Goal: Transaction & Acquisition: Purchase product/service

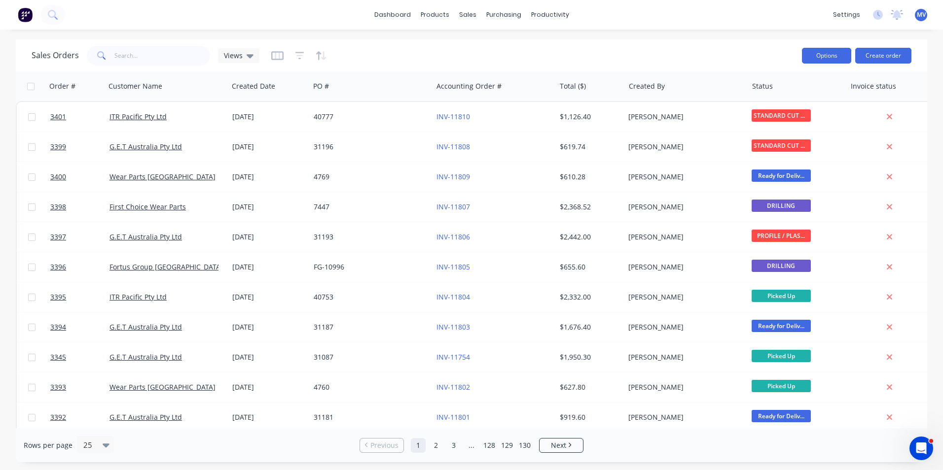
click at [830, 53] on button "Options" at bounding box center [826, 56] width 49 height 16
click at [723, 44] on div "Sales Orders Views" at bounding box center [413, 55] width 762 height 24
click at [521, 46] on div "Purchase Orders" at bounding box center [535, 47] width 52 height 9
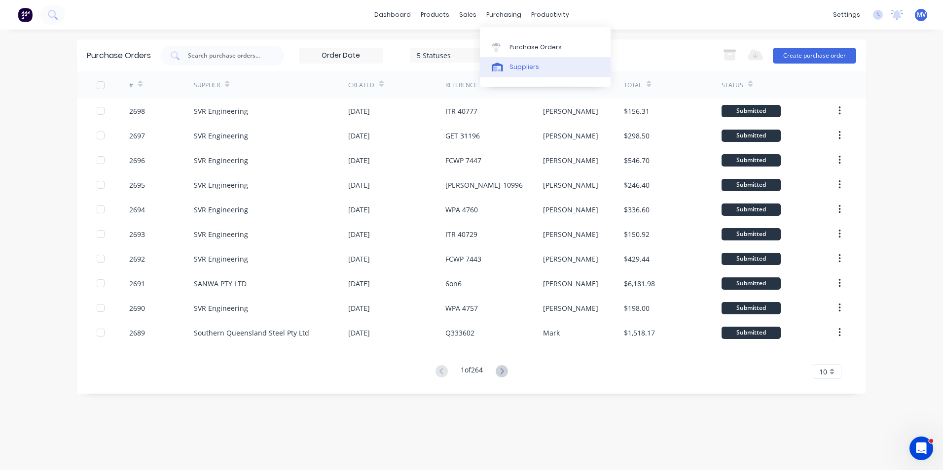
click at [519, 68] on div "Suppliers" at bounding box center [524, 67] width 30 height 9
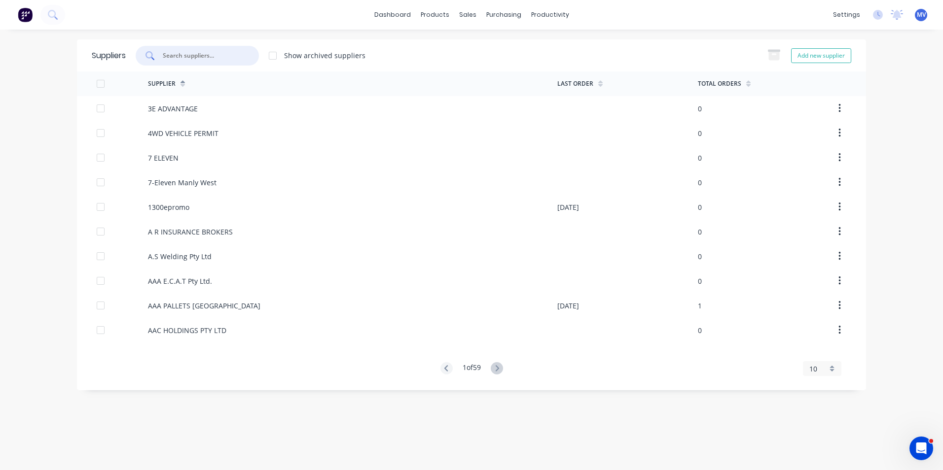
click at [178, 55] on input "text" at bounding box center [203, 56] width 82 height 10
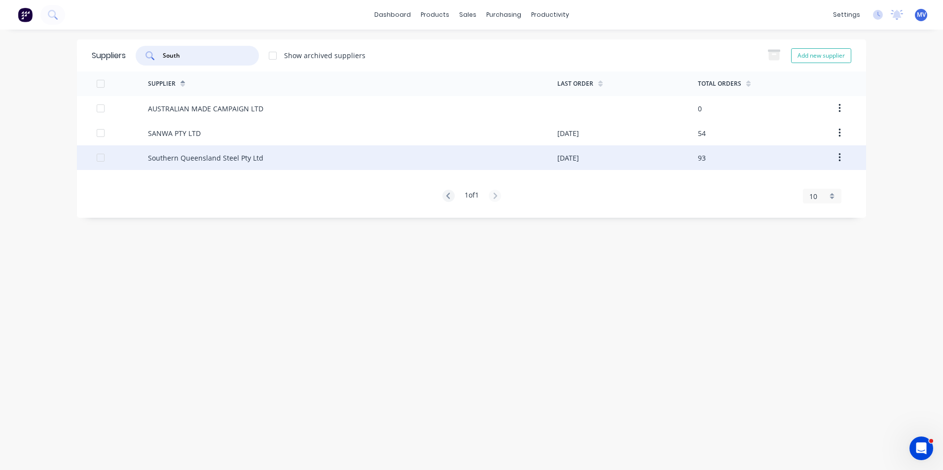
type input "South"
click at [200, 158] on div "Southern Queensland Steel Pty Ltd" at bounding box center [205, 158] width 115 height 10
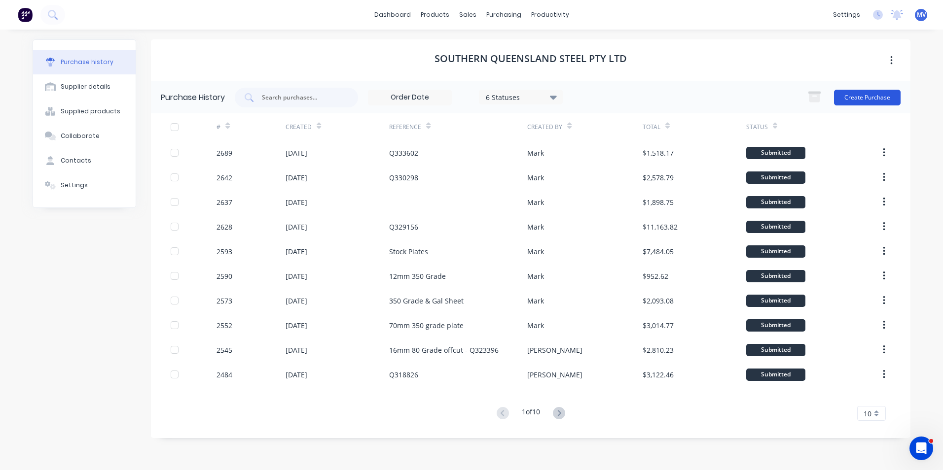
click at [863, 98] on button "Create Purchase" at bounding box center [867, 98] width 67 height 16
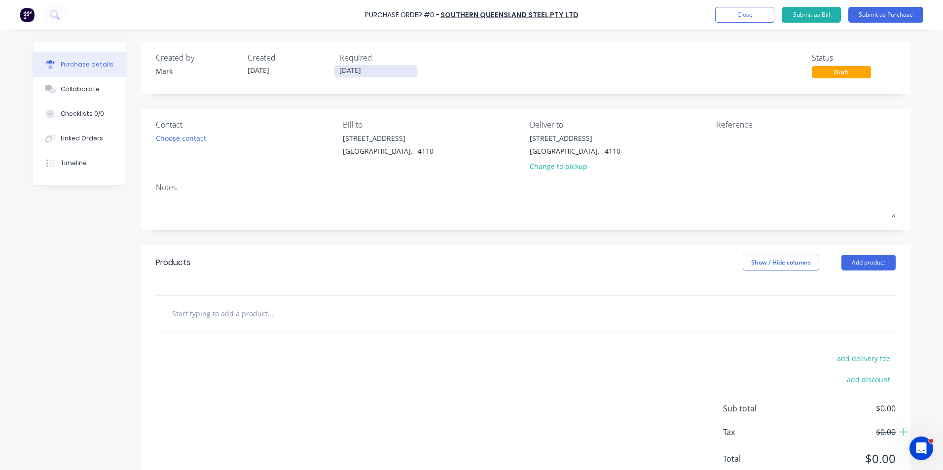
click at [361, 71] on input "[DATE]" at bounding box center [375, 71] width 83 height 12
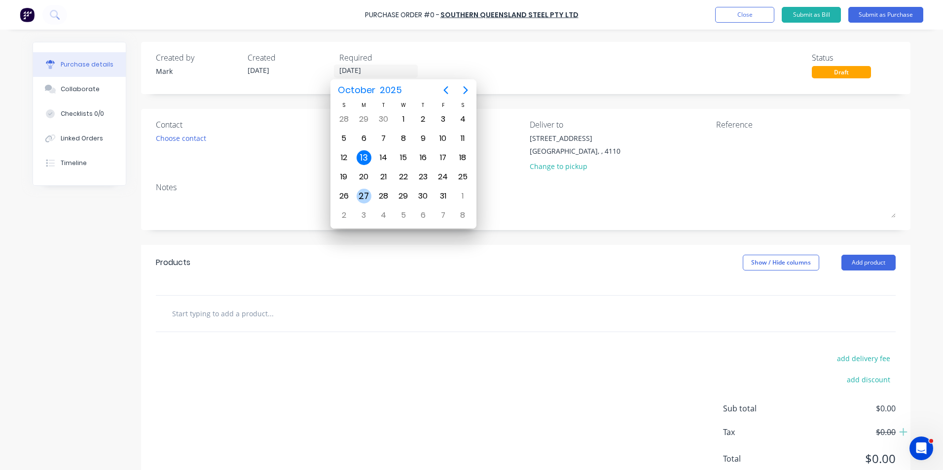
click at [363, 193] on div "27" at bounding box center [364, 196] width 15 height 15
type input "[DATE]"
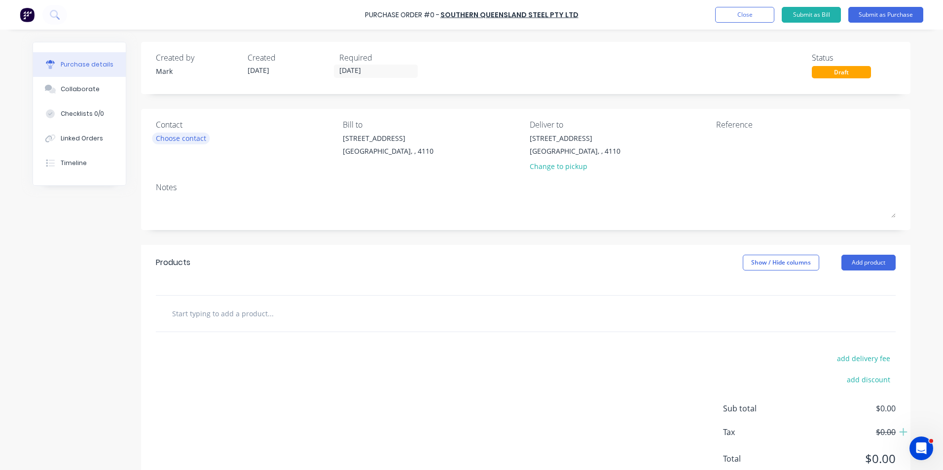
click at [190, 139] on div "Choose contact" at bounding box center [181, 138] width 50 height 10
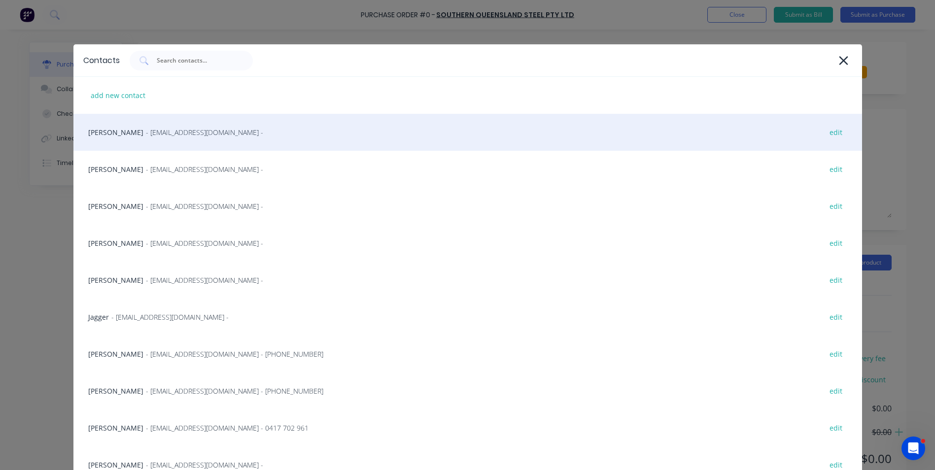
click at [109, 132] on div "[PERSON_NAME] - [EMAIL_ADDRESS][DOMAIN_NAME] - edit" at bounding box center [467, 132] width 789 height 37
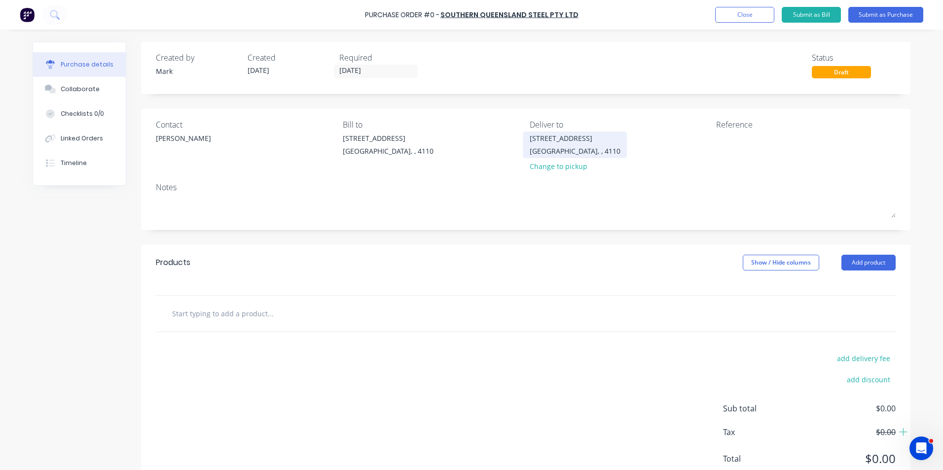
click at [541, 141] on div "[STREET_ADDRESS]" at bounding box center [575, 138] width 91 height 10
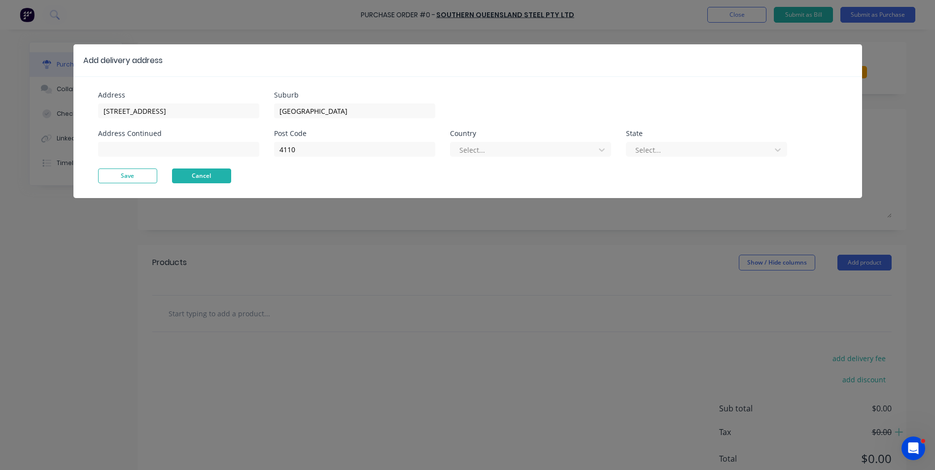
click at [194, 176] on button "Cancel" at bounding box center [201, 176] width 59 height 15
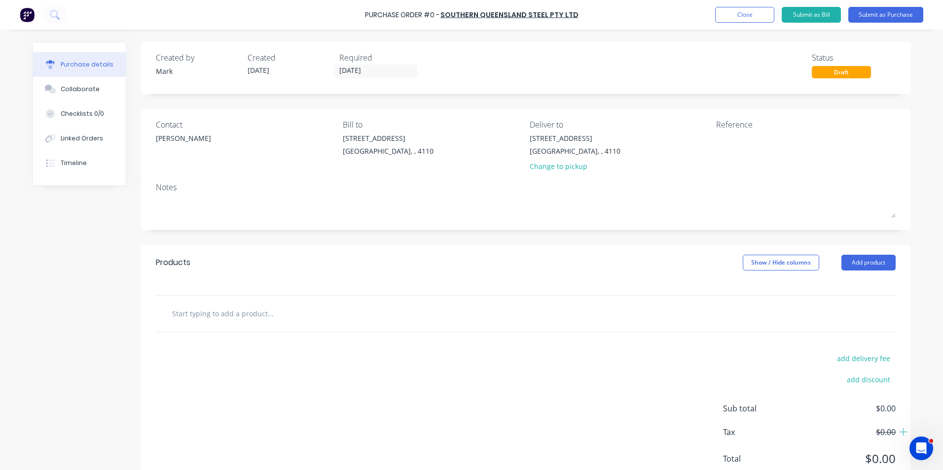
click at [423, 317] on div at bounding box center [312, 314] width 296 height 20
click at [858, 260] on button "Add product" at bounding box center [868, 263] width 54 height 16
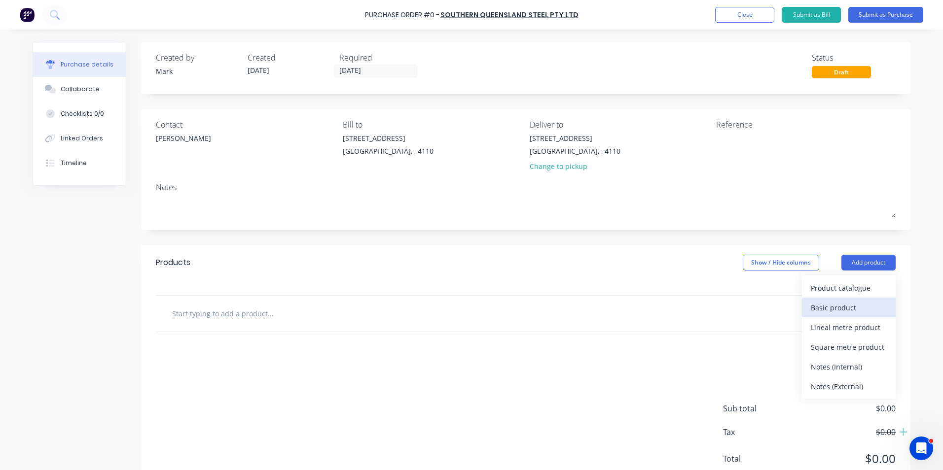
click at [827, 305] on div "Basic product" at bounding box center [849, 308] width 76 height 14
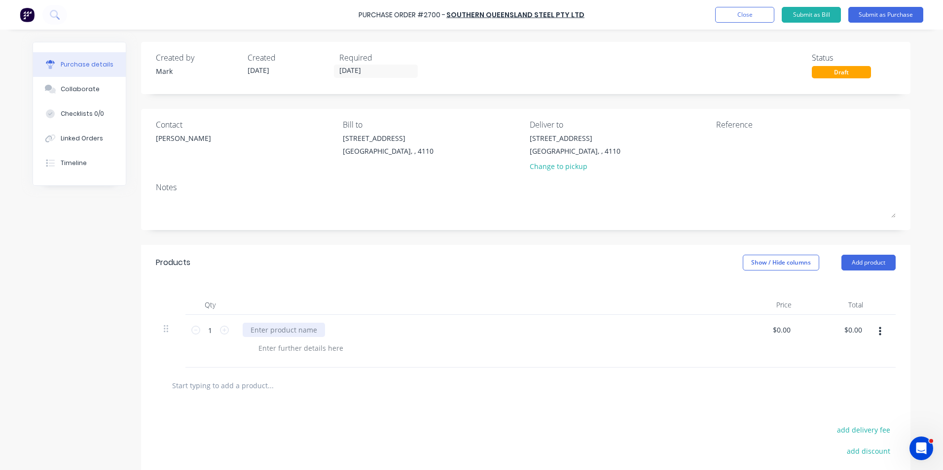
click at [266, 330] on div at bounding box center [284, 330] width 82 height 14
click at [271, 348] on div at bounding box center [300, 348] width 101 height 14
click at [263, 330] on div "1 off Liner 101-3-9" at bounding box center [281, 330] width 76 height 14
click at [303, 330] on div "1 off set of Liner 101-3-9" at bounding box center [291, 330] width 96 height 14
click at [273, 348] on div at bounding box center [300, 348] width 101 height 14
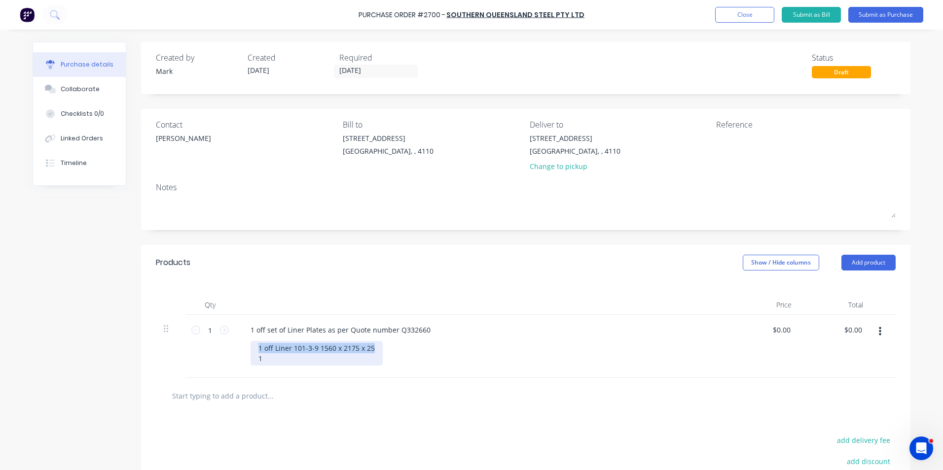
drag, startPoint x: 253, startPoint y: 347, endPoint x: 371, endPoint y: 348, distance: 118.3
click at [371, 348] on div "1 off Liner 101-3-9 1560 x 2175 x 25 1" at bounding box center [316, 353] width 132 height 25
copy div "1 off Liner 101-3-9 1560 x 2175 x 25"
click at [258, 359] on div "1 off Liner 101-3-9 1560 x 2175 x 25 1" at bounding box center [316, 353] width 132 height 25
click at [310, 359] on div "1 off Liner 101-3-9 1560 x 2175 x 25 1 off Liner 101-3-9 1560 x 2175 x 25" at bounding box center [316, 353] width 132 height 25
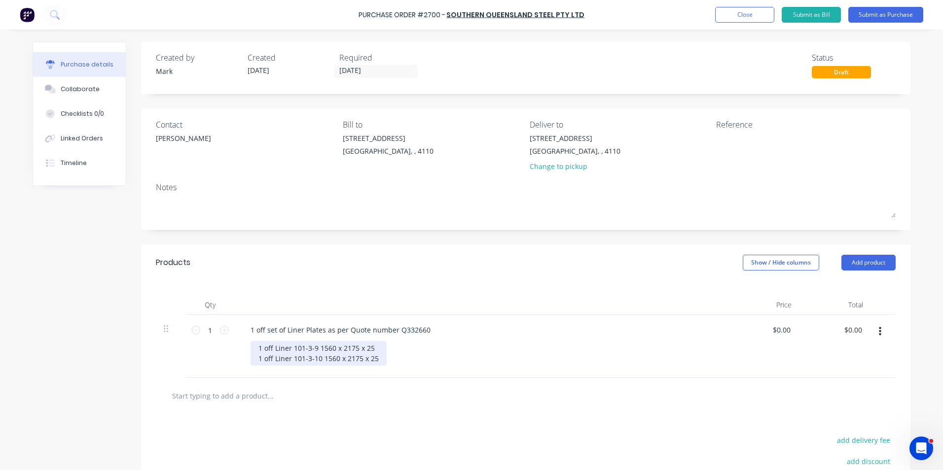
click at [320, 358] on div "1 off Liner 101-3-9 1560 x 2175 x 25 1 off Liner 101-3-10 1560 x 2175 x 25" at bounding box center [318, 353] width 136 height 25
click at [344, 357] on div "1 off Liner 101-3-9 1560 x 2175 x 25 1 off Liner 101-3-10 1560 x 2175 x 25" at bounding box center [318, 353] width 136 height 25
click at [346, 358] on div "1 off Liner 101-3-9 1560 x 2175 x 25 1 off Liner 101-3-10 1560 x 2175 x 25" at bounding box center [318, 353] width 136 height 25
click at [374, 349] on div "1 off Liner 101-3-9 1560 x 2175 x 25 1 off Liner 101-3-10 1560 x 2334 x 25" at bounding box center [318, 353] width 136 height 25
click at [376, 348] on div "1 off Liner 101-3-9 1560 x 2175 x 25 - 2852.23 1 off Liner 101-3-10 1560 x 2334…" at bounding box center [332, 353] width 164 height 25
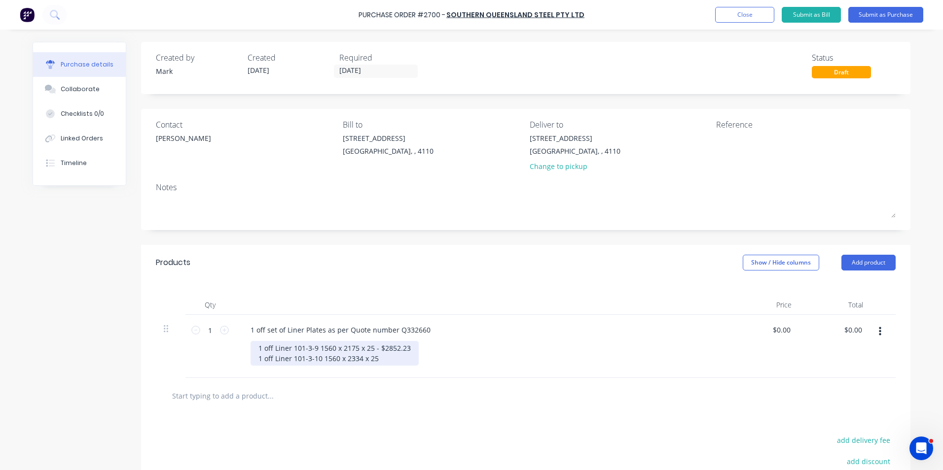
click at [378, 363] on div "1 off Liner 101-3-9 1560 x 2175 x 25 - $2852.23 1 off Liner 101-3-10 1560 x 233…" at bounding box center [334, 353] width 168 height 25
click at [508, 323] on div "1 off set of Liner Plates as per Quote number Q332660" at bounding box center [481, 330] width 477 height 14
click at [411, 359] on div "1 off Liner 101-3-9 1560 x 2175 x 25 - $2852.23 1 off Liner 101-3-10 1560 x 233…" at bounding box center [336, 353] width 172 height 25
click at [311, 371] on div "1 off Liner 101-3-9 1560 x 2175 x 25 - $2852.23 1 off Liner 101-3-10 1560 x 233…" at bounding box center [336, 358] width 172 height 35
click at [347, 371] on div "1 off Liner 101-3-9 1560 x 2175 x 25 - $2852.23 1 off Liner 101-3-10 1560 x 233…" at bounding box center [336, 358] width 172 height 35
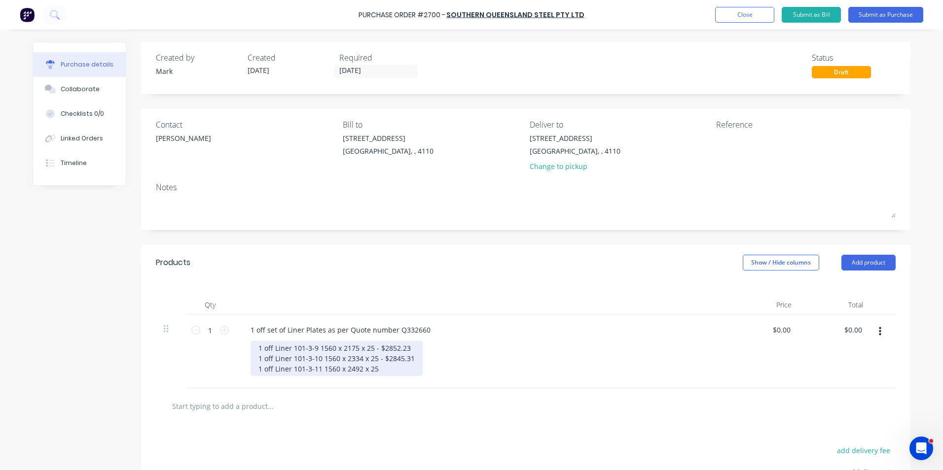
click at [377, 371] on div "1 off Liner 101-3-9 1560 x 2175 x 25 - $2852.23 1 off Liner 101-3-10 1560 x 233…" at bounding box center [336, 358] width 172 height 35
click at [409, 349] on div "1 off Liner 101-3-9 1560 x 2175 x 25 - $2852.23 1 off Liner 101-3-10 1560 x 233…" at bounding box center [336, 358] width 172 height 35
click at [410, 360] on div "1 off Liner 101-3-9 1560 x 2175 x 25 - $2852.23 ea + GST 1 off Liner 101-3-10 1…" at bounding box center [349, 358] width 199 height 35
click at [407, 360] on div "1 off Liner 101-3-9 1560 x 2175 x 25 - $2852.23 ea + GST 1 off Liner 101-3-10 1…" at bounding box center [350, 358] width 201 height 35
click at [410, 369] on div "1 off Liner 101-3-9 1560 x 2175 x 25 - $2852.23 ea + GST 1 off Liner 101-3-10 1…" at bounding box center [351, 358] width 203 height 35
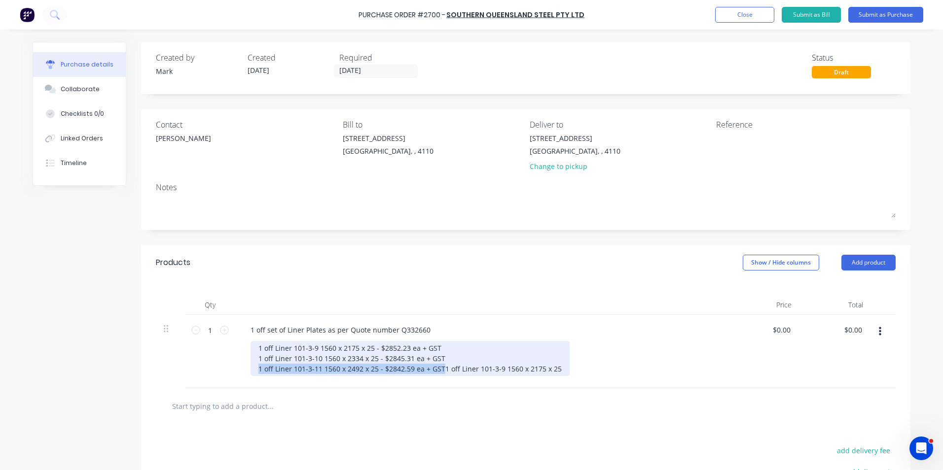
drag, startPoint x: 255, startPoint y: 368, endPoint x: 438, endPoint y: 370, distance: 182.5
click at [438, 370] on div "1 off Liner 101-3-9 1560 x 2175 x 25 - $2852.23 ea + GST 1 off Liner 101-3-10 1…" at bounding box center [409, 358] width 319 height 35
copy div "1 off Liner 101-3-11 1560 x 2492 x 25 - $2842.59 ea + GST"
drag, startPoint x: 255, startPoint y: 380, endPoint x: 381, endPoint y: 385, distance: 126.3
click at [381, 376] on div "1 off Liner 101-3-9 1560 x 2175 x 25 - $2852.23 ea + GST 1 off Liner 101-3-10 1…" at bounding box center [409, 358] width 319 height 35
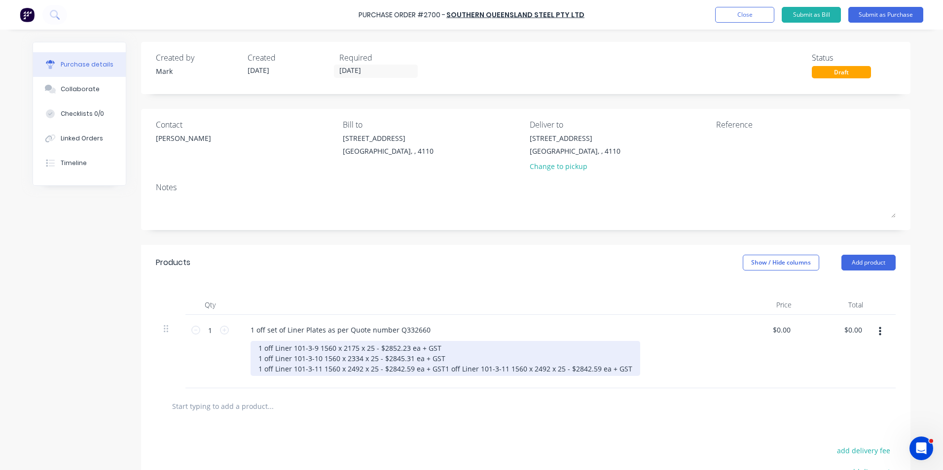
click at [314, 376] on div "1 off Liner 101-3-9 1560 x 2175 x 25 - $2852.23 ea + GST 1 off Liner 101-3-10 1…" at bounding box center [445, 358] width 390 height 35
click at [347, 376] on div "1 off Liner 101-3-9 1560 x 2175 x 25 - $2852.23 ea + GST 1 off Liner 101-3-10 1…" at bounding box center [445, 358] width 390 height 35
click at [388, 376] on div "1 off Liner 101-3-9 1560 x 2175 x 25 - $2852.23 ea + GST 1 off Liner 101-3-10 1…" at bounding box center [445, 358] width 390 height 35
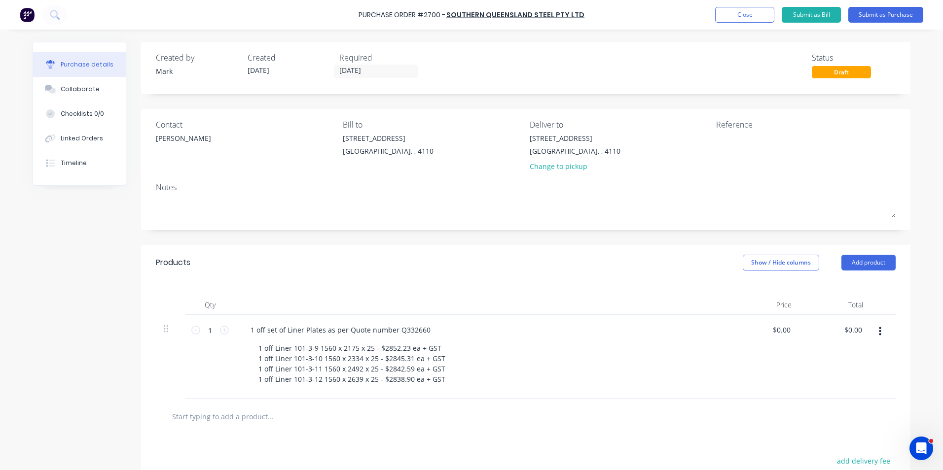
click at [512, 353] on div "1 off Liner 101-3-9 1560 x 2175 x 25 - $2852.23 ea + GST 1 off Liner 101-3-10 1…" at bounding box center [484, 363] width 469 height 45
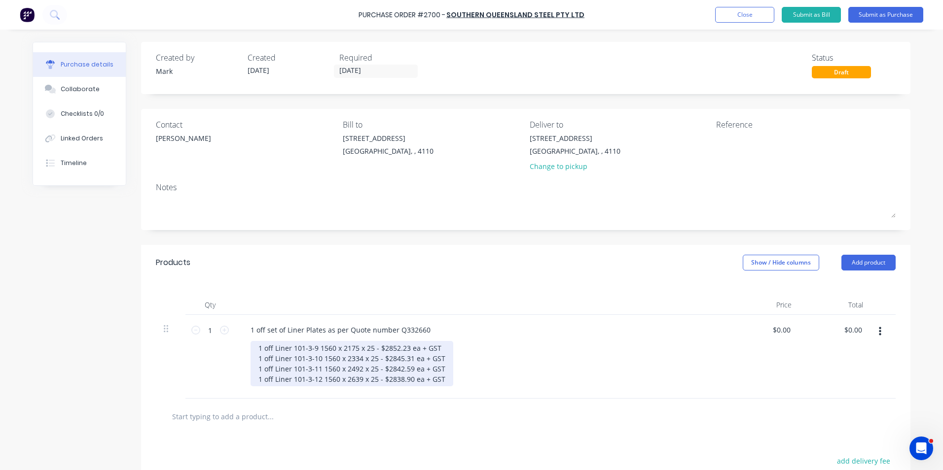
click at [441, 381] on div "1 off Liner 101-3-9 1560 x 2175 x 25 - $2852.23 ea + GST 1 off Liner 101-3-10 1…" at bounding box center [351, 363] width 203 height 45
drag, startPoint x: 314, startPoint y: 388, endPoint x: 325, endPoint y: 397, distance: 14.7
click at [314, 388] on div "1 off Liner 101-3-9 1560 x 2175 x 25 - $2852.23 ea + GST 1 off Liner 101-3-10 1…" at bounding box center [351, 369] width 203 height 56
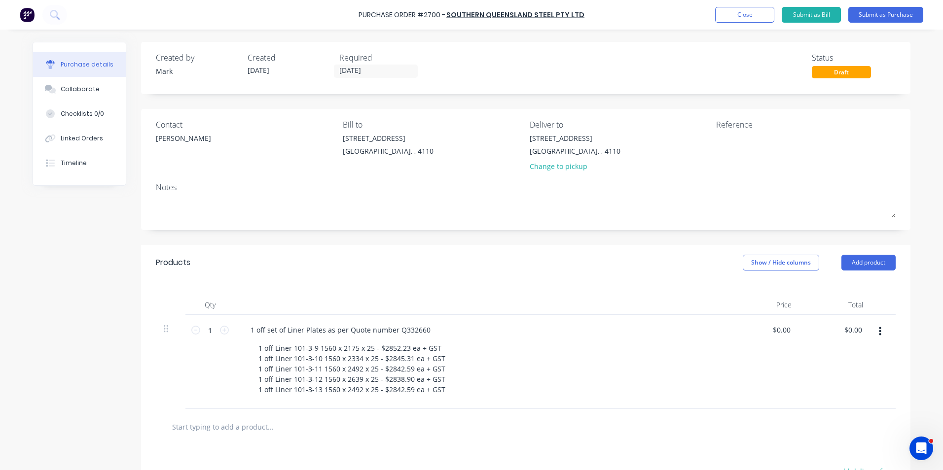
click at [492, 351] on div "1 off Liner 101-3-9 1560 x 2175 x 25 - $2852.23 ea + GST 1 off Liner 101-3-10 1…" at bounding box center [484, 369] width 469 height 56
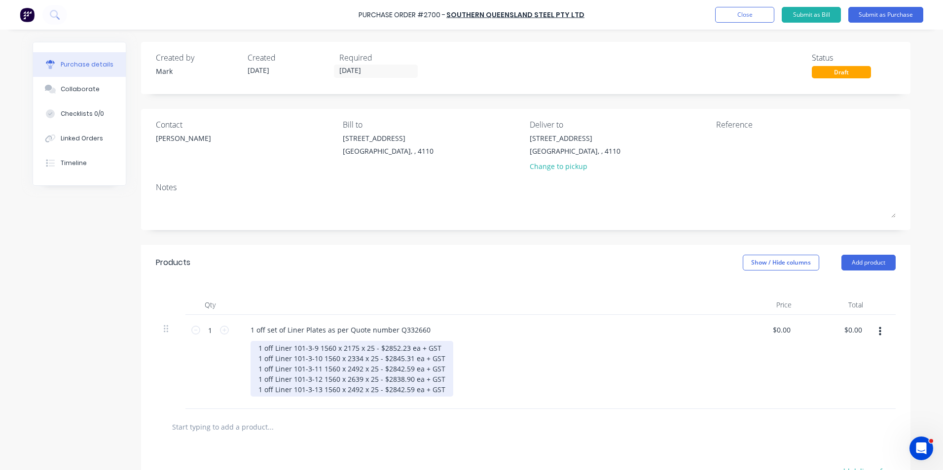
click at [320, 388] on div "1 off Liner 101-3-9 1560 x 2175 x 25 - $2852.23 ea + GST 1 off Liner 101-3-10 1…" at bounding box center [351, 369] width 203 height 56
click at [384, 389] on div "1 off Liner 101-3-9 1560 x 2175 x 25 - $2852.23 ea + GST 1 off Liner 101-3-10 1…" at bounding box center [351, 369] width 203 height 56
drag, startPoint x: 380, startPoint y: 348, endPoint x: 404, endPoint y: 348, distance: 24.2
click at [404, 348] on div "1 off Liner 101-3-9 1560 x 2175 x 25 - $2852.23 ea + GST 1 off Liner 101-3-10 1…" at bounding box center [351, 369] width 203 height 56
drag, startPoint x: 383, startPoint y: 357, endPoint x: 407, endPoint y: 358, distance: 23.7
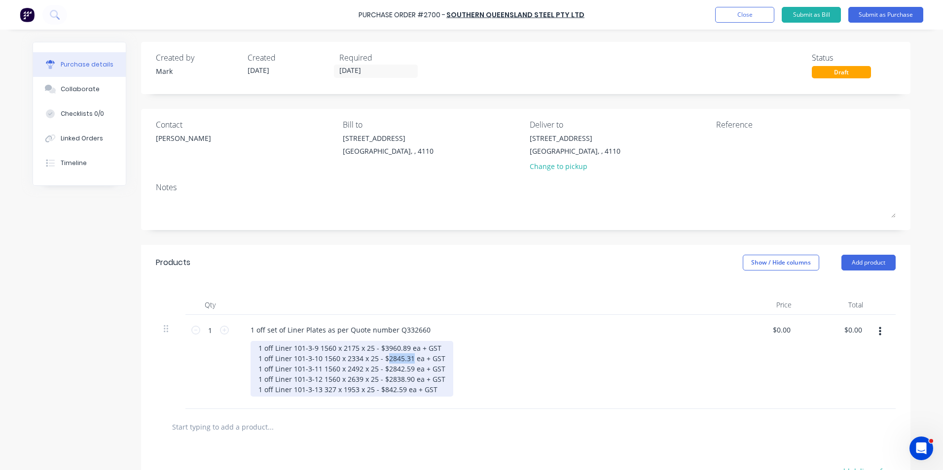
click at [407, 358] on div "1 off Liner 101-3-9 1560 x 2175 x 25 - $3960.89 ea + GST 1 off Liner 101-3-10 1…" at bounding box center [351, 369] width 203 height 56
drag, startPoint x: 383, startPoint y: 369, endPoint x: 406, endPoint y: 369, distance: 23.2
click at [406, 369] on div "1 off Liner 101-3-9 1560 x 2175 x 25 - $3960.89 ea + GST 1 off Liner 101-3-10 1…" at bounding box center [351, 369] width 203 height 56
drag, startPoint x: 383, startPoint y: 380, endPoint x: 407, endPoint y: 380, distance: 24.2
click at [407, 380] on div "1 off Liner 101-3-9 1560 x 2175 x 25 - $3960.89 ea + GST 1 off Liner 101-3-10 1…" at bounding box center [351, 369] width 203 height 56
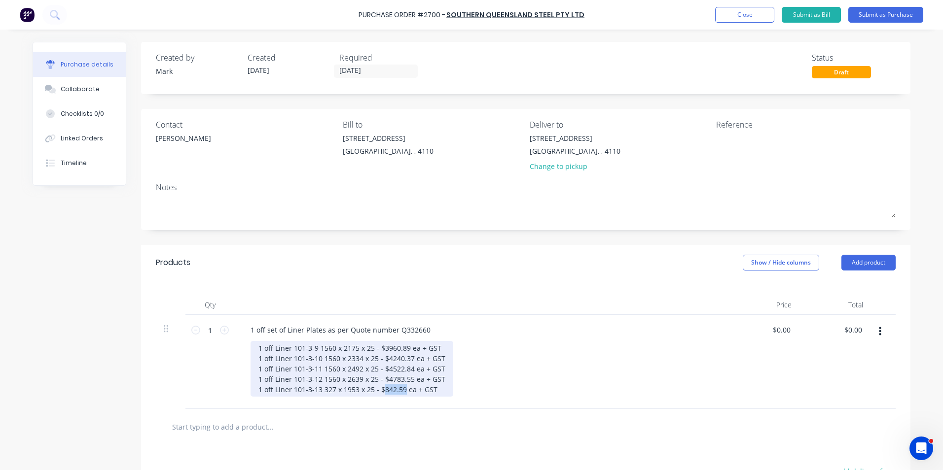
drag, startPoint x: 379, startPoint y: 389, endPoint x: 395, endPoint y: 388, distance: 16.3
click at [398, 389] on div "1 off Liner 101-3-9 1560 x 2175 x 25 - $3960.89 ea + GST 1 off Liner 101-3-10 1…" at bounding box center [351, 369] width 203 height 56
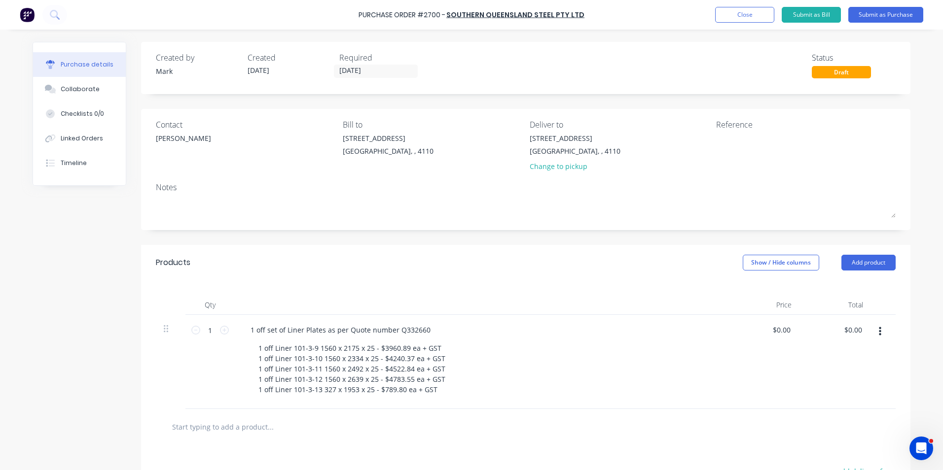
click at [504, 338] on div "1 off set of Liner Plates as per Quote number Q332660 1 off Liner 101-3-9 1560 …" at bounding box center [481, 362] width 493 height 94
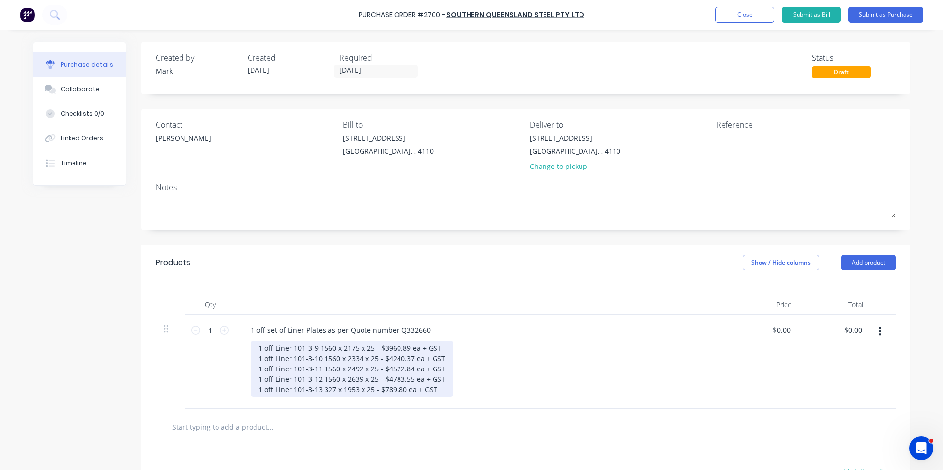
click at [430, 392] on div "1 off Liner 101-3-9 1560 x 2175 x 25 - $3960.89 ea + GST 1 off Liner 101-3-10 1…" at bounding box center [351, 369] width 203 height 56
click at [315, 402] on div "1 off Liner 101-3-9 1560 x 2175 x 25 - $3960.89 ea + GST 1 off Liner 101-3-10 1…" at bounding box center [351, 374] width 203 height 66
drag, startPoint x: 320, startPoint y: 399, endPoint x: 357, endPoint y: 401, distance: 37.0
click at [357, 401] on div "1 off Liner 101-3-9 1560 x 2175 x 25 - $3960.89 ea + GST 1 off Liner 101-3-10 1…" at bounding box center [351, 374] width 203 height 66
click at [343, 400] on div "1 off Liner 101-3-9 1560 x 2175 x 25 - $3960.89 ea + GST 1 off Liner 101-3-10 1…" at bounding box center [351, 374] width 203 height 66
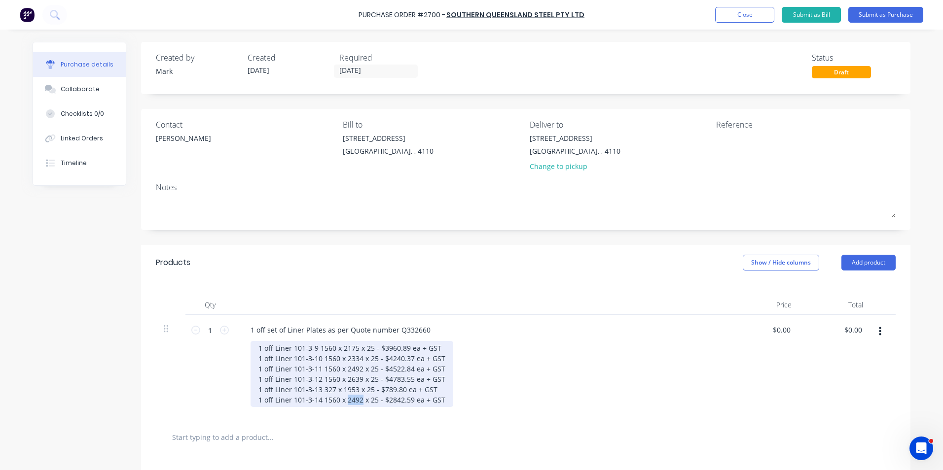
drag, startPoint x: 343, startPoint y: 399, endPoint x: 349, endPoint y: 402, distance: 6.0
click at [356, 400] on div "1 off Liner 101-3-9 1560 x 2175 x 25 - $3960.89 ea + GST 1 off Liner 101-3-10 1…" at bounding box center [351, 374] width 203 height 66
click at [383, 399] on div "1 off Liner 101-3-9 1560 x 2175 x 25 - $3960.89 ea + GST 1 off Liner 101-3-10 1…" at bounding box center [351, 374] width 203 height 66
click at [443, 398] on div "1 off Liner 101-3-9 1560 x 2175 x 25 - $3960.89 ea + GST 1 off Liner 101-3-10 1…" at bounding box center [351, 374] width 203 height 66
click at [316, 409] on div "1 off Liner 101-3-9 1560 x 2175 x 25 - $3960.89 ea + GST 1 off Liner 101-3-10 1…" at bounding box center [351, 379] width 203 height 76
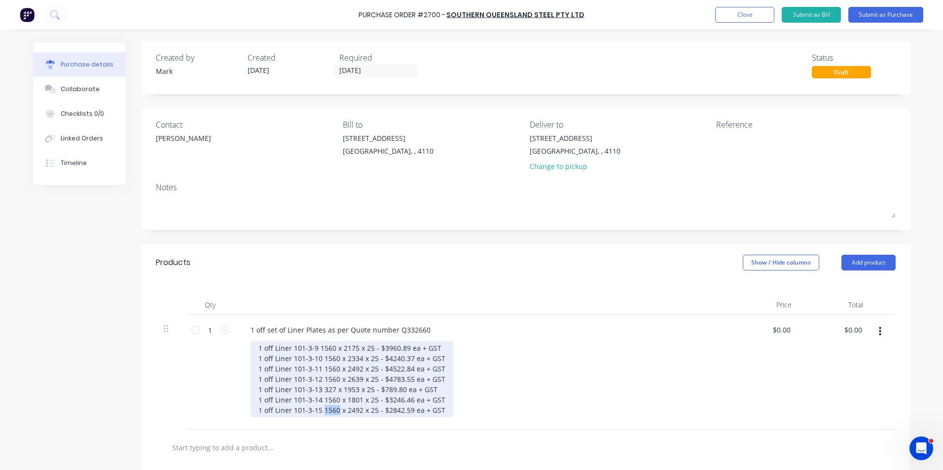
drag, startPoint x: 320, startPoint y: 411, endPoint x: 334, endPoint y: 411, distance: 14.3
click at [334, 411] on div "1 off Liner 101-3-9 1560 x 2175 x 25 - $3960.89 ea + GST 1 off Liner 101-3-10 1…" at bounding box center [351, 379] width 203 height 76
drag, startPoint x: 339, startPoint y: 411, endPoint x: 353, endPoint y: 410, distance: 13.8
click at [353, 410] on div "1 off Liner 101-3-9 1560 x 2175 x 25 - $3960.89 ea + GST 1 off Liner 101-3-10 1…" at bounding box center [351, 379] width 203 height 76
drag, startPoint x: 379, startPoint y: 408, endPoint x: 401, endPoint y: 412, distance: 22.9
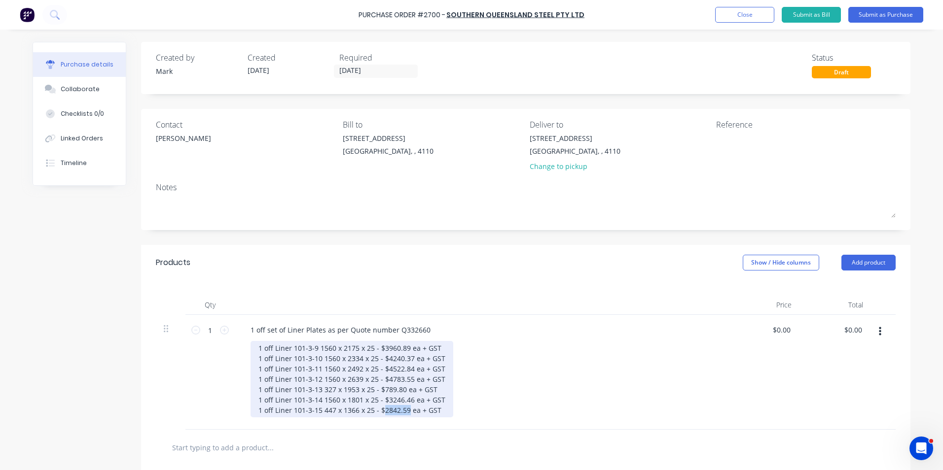
click at [402, 411] on div "1 off Liner 101-3-9 1560 x 2175 x 25 - $3960.89 ea + GST 1 off Liner 101-3-10 1…" at bounding box center [351, 379] width 203 height 76
click at [430, 409] on div "1 off Liner 101-3-9 1560 x 2175 x 25 - $3960.89 ea + GST 1 off Liner 101-3-10 1…" at bounding box center [351, 379] width 203 height 76
click at [314, 421] on div "1 off Liner 101-3-9 1560 x 2175 x 25 - $3960.89 ea + GST 1 off Liner 101-3-10 1…" at bounding box center [351, 384] width 203 height 87
drag, startPoint x: 255, startPoint y: 411, endPoint x: 434, endPoint y: 410, distance: 179.0
click at [434, 410] on div "1 off Liner 101-3-9 1560 x 2175 x 25 - $3960.89 ea + GST 1 off Liner 101-3-10 1…" at bounding box center [351, 384] width 203 height 87
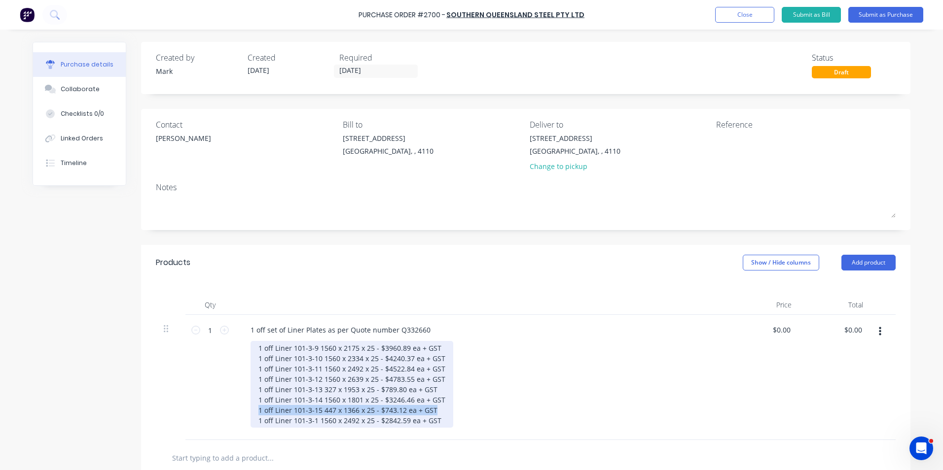
copy div "1 off Liner 101-3-15 447 x 1366 x 25 - $743.12 ea + GST"
drag, startPoint x: 255, startPoint y: 421, endPoint x: 444, endPoint y: 426, distance: 189.4
click at [444, 426] on div "1 off Liner 101-3-9 1560 x 2175 x 25 - $3960.89 ea + GST 1 off Liner 101-3-10 1…" at bounding box center [351, 384] width 203 height 87
drag, startPoint x: 314, startPoint y: 422, endPoint x: 325, endPoint y: 429, distance: 12.9
click at [316, 422] on div "1 off Liner 101-3-9 1560 x 2175 x 25 - $3960.89 ea + GST 1 off Liner 101-3-10 1…" at bounding box center [351, 384] width 203 height 87
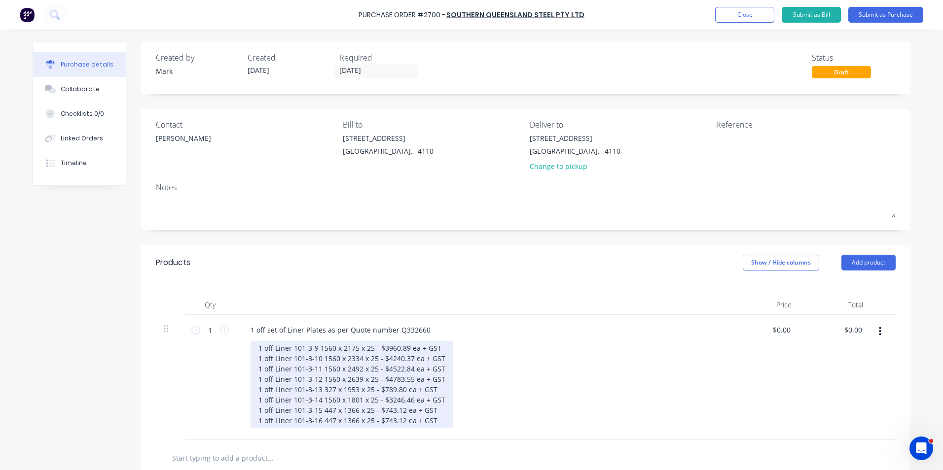
click at [318, 411] on div "1 off Liner 101-3-9 1560 x 2175 x 25 - $3960.89 ea + GST 1 off Liner 101-3-10 1…" at bounding box center [351, 384] width 203 height 87
click at [315, 349] on div "1 off Liner 101-3-9 1560 x 2175 x 25 - $3960.89 ea + GST 1 off Liner 101-3-10 1…" at bounding box center [351, 384] width 203 height 87
click at [318, 359] on div "1 off Liner 101-3-9 / 1560 x 2175 x 25 - $3960.89 ea + GST 1 off Liner 101-3-10…" at bounding box center [351, 384] width 203 height 87
click at [316, 369] on div "1 off Liner 101-3-9 / 1560 x 2175 x 25 - $3960.89 ea + GST 1 off Liner 101-3-10…" at bounding box center [353, 384] width 207 height 87
click at [318, 378] on div "1 off Liner 101-3-9 / 1560 x 2175 x 25 - $3960.89 ea + GST 1 off Liner 101-3-10…" at bounding box center [353, 384] width 207 height 87
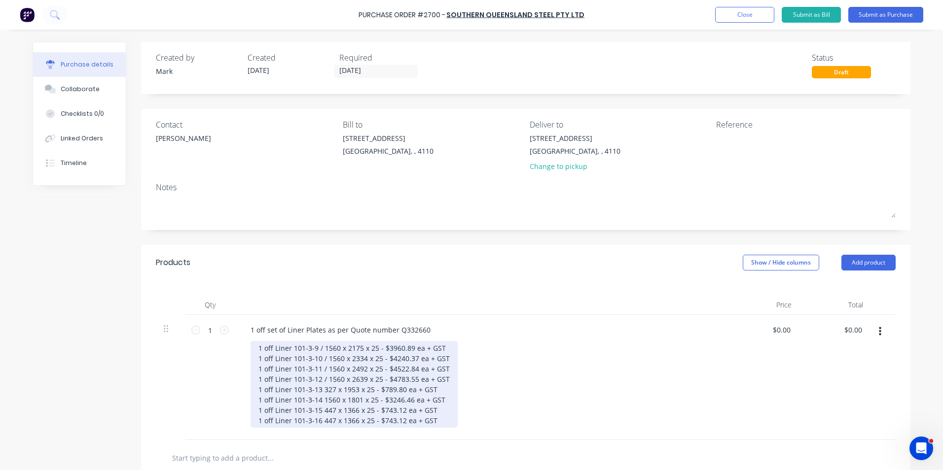
click at [318, 390] on div "1 off Liner 101-3-9 / 1560 x 2175 x 25 - $3960.89 ea + GST 1 off Liner 101-3-10…" at bounding box center [353, 384] width 207 height 87
click at [319, 399] on div "1 off Liner 101-3-9 / 1560 x 2175 x 25 - $3960.89 ea + GST 1 off Liner 101-3-10…" at bounding box center [353, 384] width 207 height 87
click at [319, 413] on div "1 off Liner 101-3-9 / 1560 x 2175 x 25 - $3960.89 ea + GST 1 off Liner 101-3-10…" at bounding box center [353, 384] width 207 height 87
click at [320, 423] on div "1 off Liner 101-3-9 / 1560 x 2175 x 25 - $3960.89 ea + GST 1 off Liner 101-3-10…" at bounding box center [353, 384] width 207 height 87
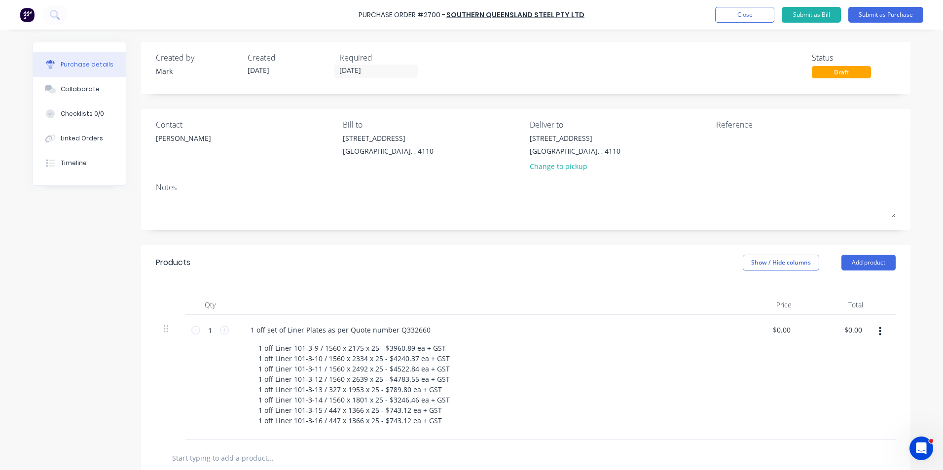
click at [536, 338] on div "1 off set of Liner Plates as per Quote number Q332660 1 off Liner 101-3-9 / 156…" at bounding box center [481, 377] width 493 height 125
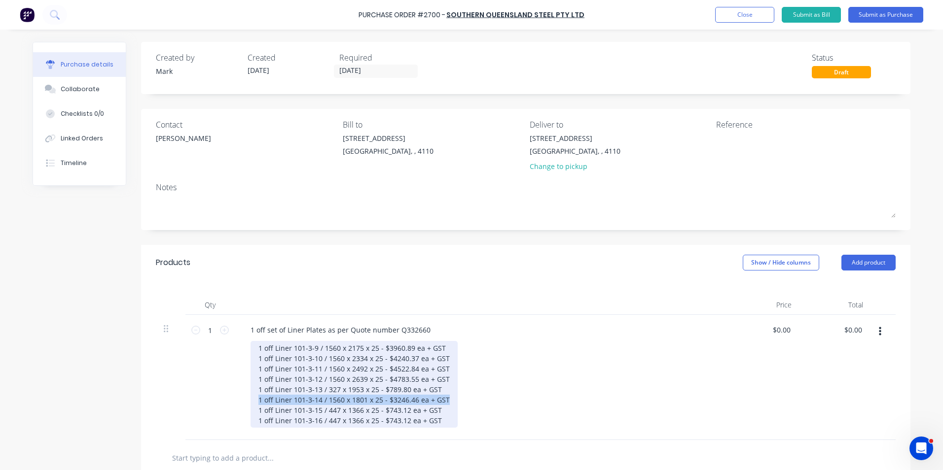
drag, startPoint x: 252, startPoint y: 399, endPoint x: 454, endPoint y: 401, distance: 202.2
click at [454, 401] on div "1 off Liner 101-3-9 / 1560 x 2175 x 25 - $3960.89 ea + GST 1 off Liner 101-3-10…" at bounding box center [484, 384] width 469 height 87
copy div "1 off Liner 101-3-14 / 1560 x 1801 x 25 - $3246.46 ea + GST"
drag, startPoint x: 435, startPoint y: 421, endPoint x: 627, endPoint y: 467, distance: 196.9
click at [438, 421] on div "1 off Liner 101-3-9 / 1560 x 2175 x 25 - $3960.89 ea + GST 1 off Liner 101-3-10…" at bounding box center [353, 384] width 207 height 87
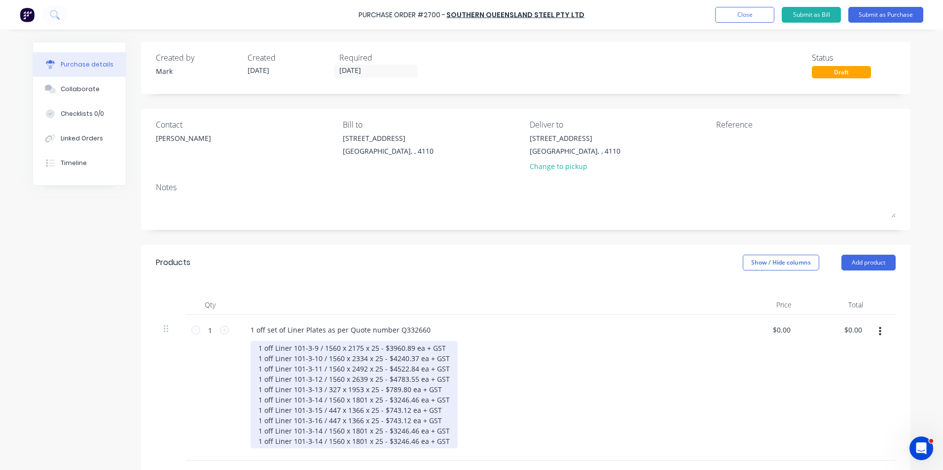
click at [314, 431] on div "1 off Liner 101-3-9 / 1560 x 2175 x 25 - $3960.89 ea + GST 1 off Liner 101-3-10…" at bounding box center [353, 394] width 207 height 107
drag, startPoint x: 346, startPoint y: 431, endPoint x: 361, endPoint y: 430, distance: 15.3
click at [361, 430] on div "1 off Liner 101-3-9 / 1560 x 2175 x 25 - $3960.89 ea + GST 1 off Liner 101-3-10…" at bounding box center [353, 394] width 207 height 107
drag, startPoint x: 387, startPoint y: 431, endPoint x: 411, endPoint y: 431, distance: 24.2
click at [411, 431] on div "1 off Liner 101-3-9 / 1560 x 2175 x 25 - $3960.89 ea + GST 1 off Liner 101-3-10…" at bounding box center [353, 394] width 207 height 107
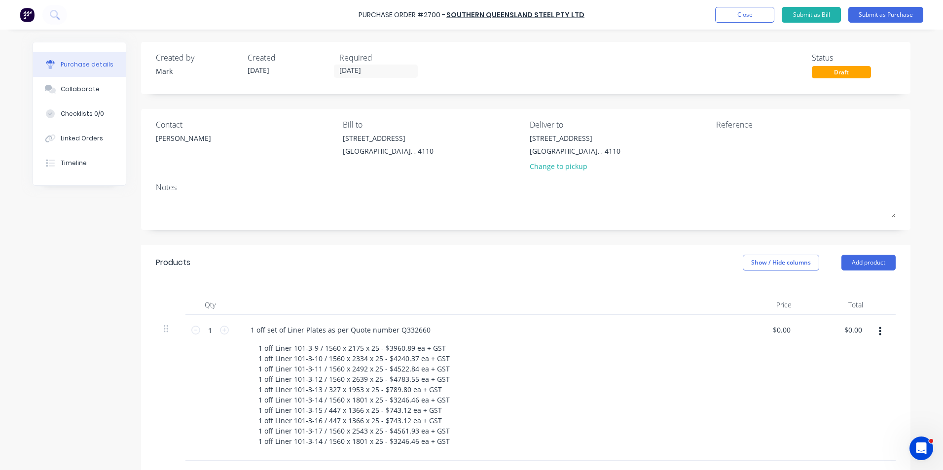
click at [474, 401] on div "1 off Liner 101-3-9 / 1560 x 2175 x 25 - $3960.89 ea + GST 1 off Liner 101-3-10…" at bounding box center [484, 394] width 469 height 107
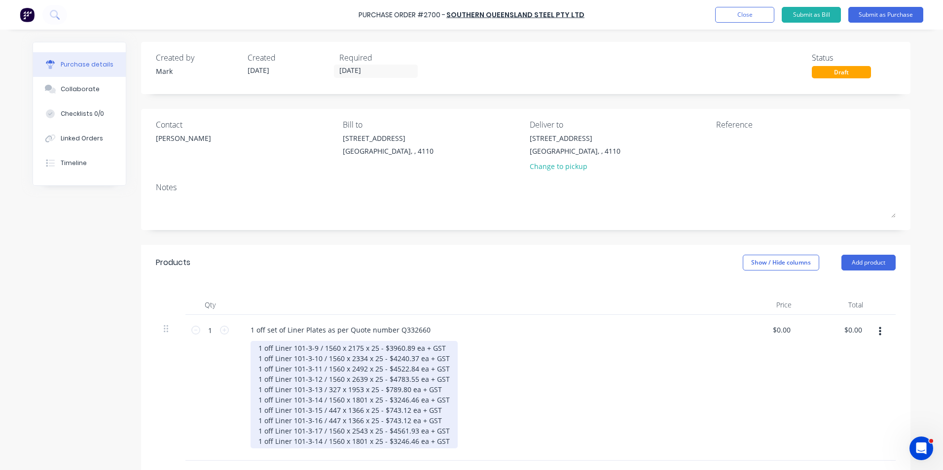
click at [316, 440] on div "1 off Liner 101-3-9 / 1560 x 2175 x 25 - $3960.89 ea + GST 1 off Liner 101-3-10…" at bounding box center [353, 394] width 207 height 107
drag, startPoint x: 347, startPoint y: 442, endPoint x: 360, endPoint y: 441, distance: 13.8
click at [360, 441] on div "1 off Liner 101-3-9 / 1560 x 2175 x 25 - $3960.89 ea + GST 1 off Liner 101-3-10…" at bounding box center [353, 394] width 207 height 107
drag, startPoint x: 324, startPoint y: 441, endPoint x: 335, endPoint y: 442, distance: 10.9
click at [336, 442] on div "1 off Liner 101-3-9 / 1560 x 2175 x 25 - $3960.89 ea + GST 1 off Liner 101-3-10…" at bounding box center [353, 394] width 207 height 107
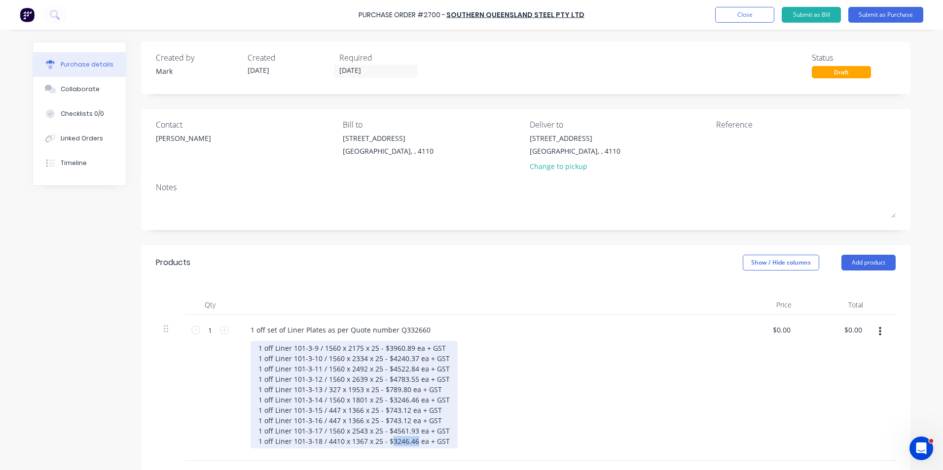
drag, startPoint x: 387, startPoint y: 441, endPoint x: 412, endPoint y: 441, distance: 25.1
click at [412, 441] on div "1 off Liner 101-3-9 / 1560 x 2175 x 25 - $3960.89 ea + GST 1 off Liner 101-3-10…" at bounding box center [353, 394] width 207 height 107
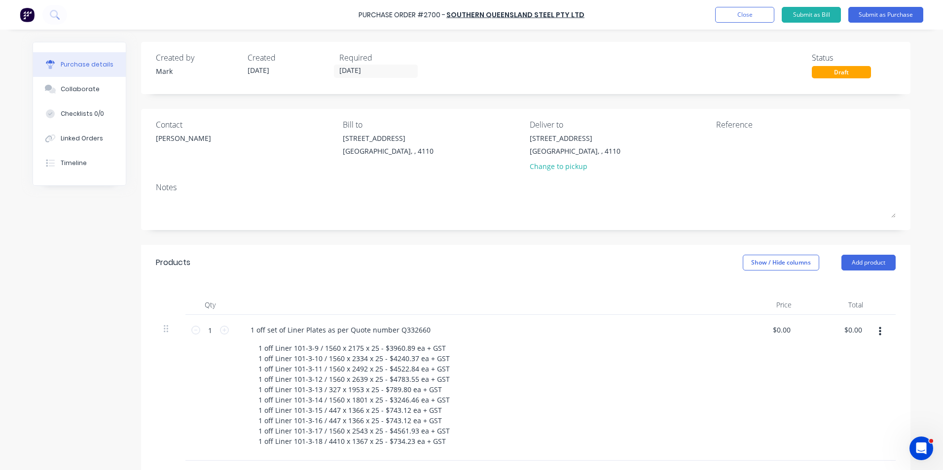
click at [506, 362] on div "1 off Liner 101-3-9 / 1560 x 2175 x 25 - $3960.89 ea + GST 1 off Liner 101-3-10…" at bounding box center [484, 394] width 469 height 107
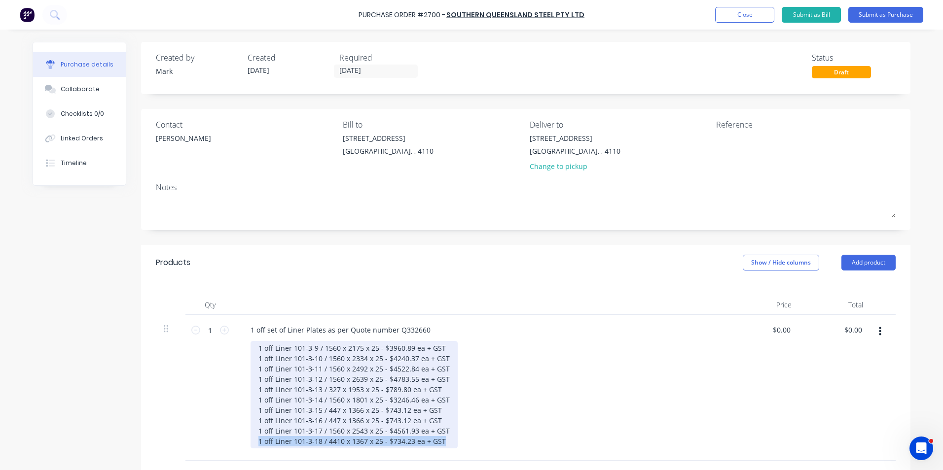
drag, startPoint x: 255, startPoint y: 441, endPoint x: 439, endPoint y: 445, distance: 184.5
click at [439, 445] on div "1 off Liner 101-3-9 / 1560 x 2175 x 25 - $3960.89 ea + GST 1 off Liner 101-3-10…" at bounding box center [353, 394] width 207 height 107
copy div "1 off Liner 101-3-18 / 4410 x 1367 x 25 - $734.23 ea + GST"
click at [440, 444] on div "1 off Liner 101-3-9 / 1560 x 2175 x 25 - $3960.89 ea + GST 1 off Liner 101-3-10…" at bounding box center [353, 394] width 207 height 107
click at [315, 452] on div "1 off Liner 101-3-9 / 1560 x 2175 x 25 - $3960.89 ea + GST 1 off Liner 101-3-10…" at bounding box center [353, 400] width 207 height 118
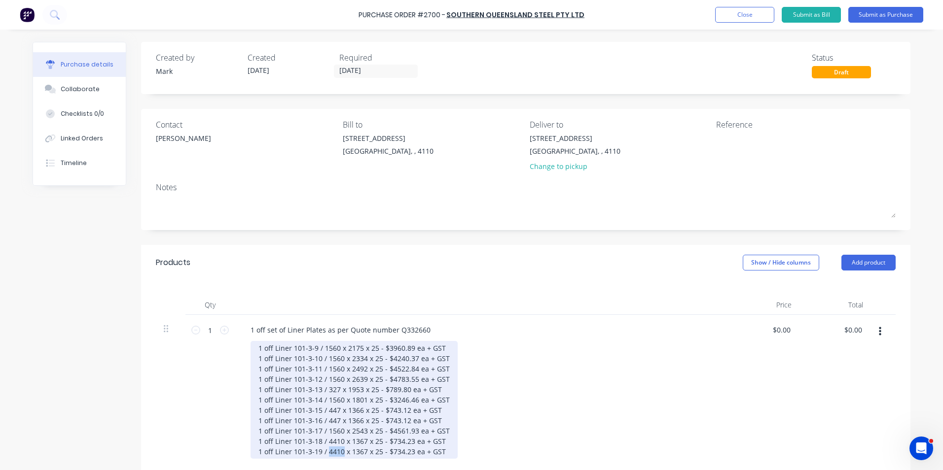
drag, startPoint x: 323, startPoint y: 452, endPoint x: 338, endPoint y: 452, distance: 14.3
click at [338, 452] on div "1 off Liner 101-3-9 / 1560 x 2175 x 25 - $3960.89 ea + GST 1 off Liner 101-3-10…" at bounding box center [353, 400] width 207 height 118
click at [327, 440] on div "1 off Liner 101-3-9 / 1560 x 2175 x 25 - $3960.89 ea + GST 1 off Liner 101-3-10…" at bounding box center [353, 400] width 207 height 118
click at [328, 450] on div "1 off Liner 101-3-9 / 1560 x 2175 x 25 - $3960.89 ea + GST 1 off Liner 101-3-10…" at bounding box center [353, 400] width 207 height 118
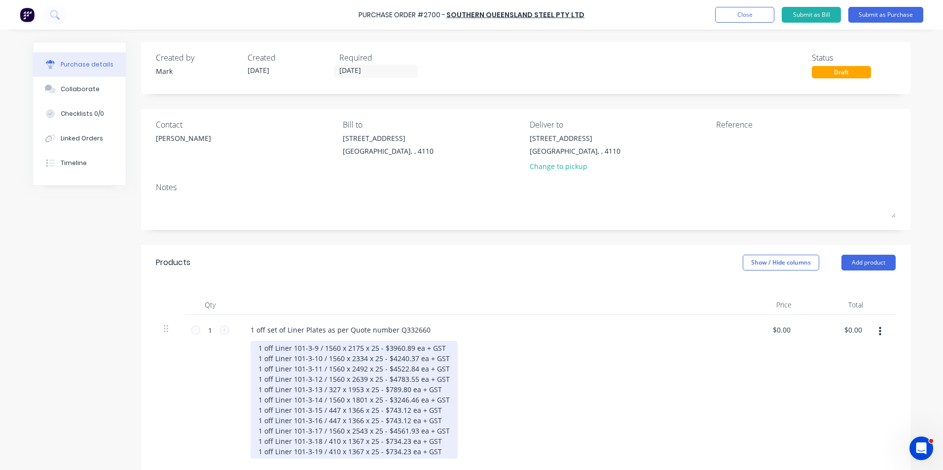
click at [328, 441] on div "1 off Liner 101-3-9 / 1560 x 2175 x 25 - $3960.89 ea + GST 1 off Liner 101-3-10…" at bounding box center [353, 400] width 207 height 118
click at [329, 448] on div "1 off Liner 101-3-9 / 1560 x 2175 x 25 - $3960.89 ea + GST 1 off Liner 101-3-10…" at bounding box center [353, 400] width 207 height 118
click at [435, 450] on div "1 off Liner 101-3-9 / 1560 x 2175 x 25 - $3960.89 ea + GST 1 off Liner 101-3-10…" at bounding box center [353, 400] width 207 height 118
drag, startPoint x: 255, startPoint y: 432, endPoint x: 432, endPoint y: 435, distance: 177.1
click at [443, 433] on div "1 off Liner 101-3-9 / 1560 x 2175 x 25 - $3960.89 ea + GST 1 off Liner 101-3-10…" at bounding box center [353, 405] width 207 height 128
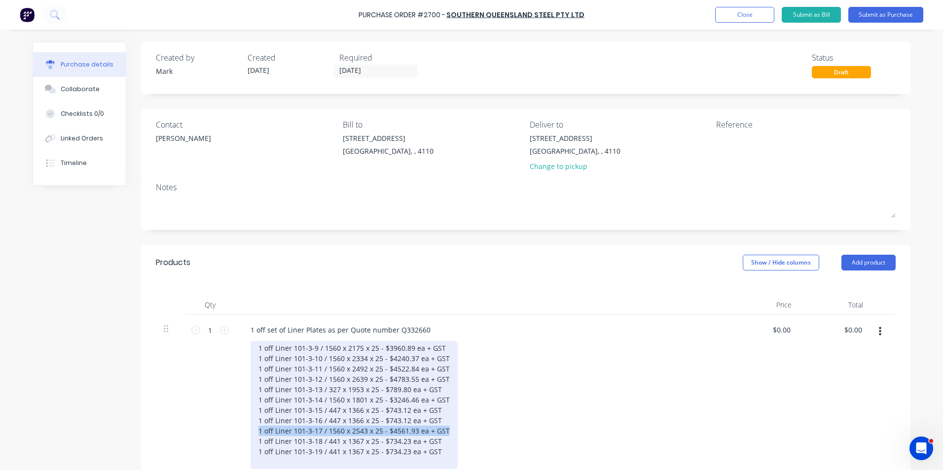
copy div "1 off Liner 101-3-17 / 1560 x 2543 x 25 - $4561.93 ea + GST"
click at [258, 462] on div "1 off Liner 101-3-9 / 1560 x 2175 x 25 - $3960.89 ea + GST 1 off Liner 101-3-10…" at bounding box center [353, 405] width 207 height 128
click at [312, 462] on div "1 off Liner 101-3-9 / 1560 x 2175 x 25 - $3960.89 ea + GST 1 off Liner 101-3-10…" at bounding box center [353, 405] width 207 height 128
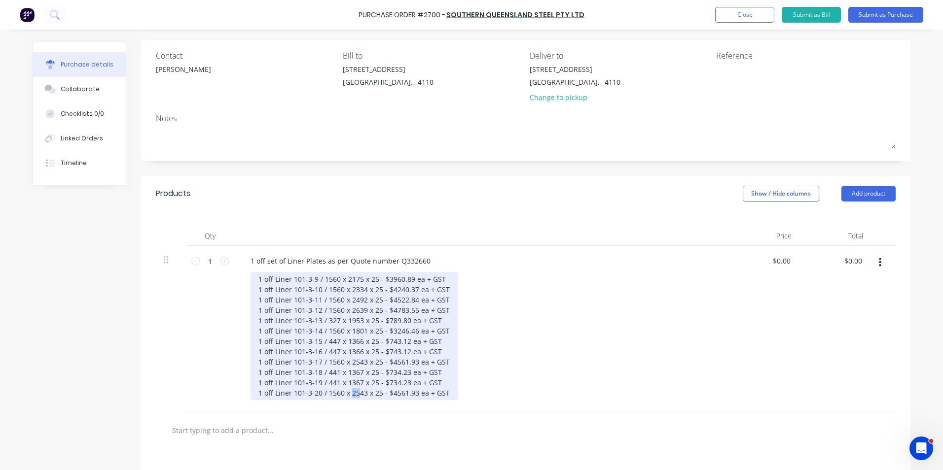
drag, startPoint x: 346, startPoint y: 463, endPoint x: 354, endPoint y: 463, distance: 7.4
click at [354, 463] on div "Products Show / Hide columns Add product Qty Price Total 1 1 1 off set of Liner…" at bounding box center [525, 393] width 769 height 435
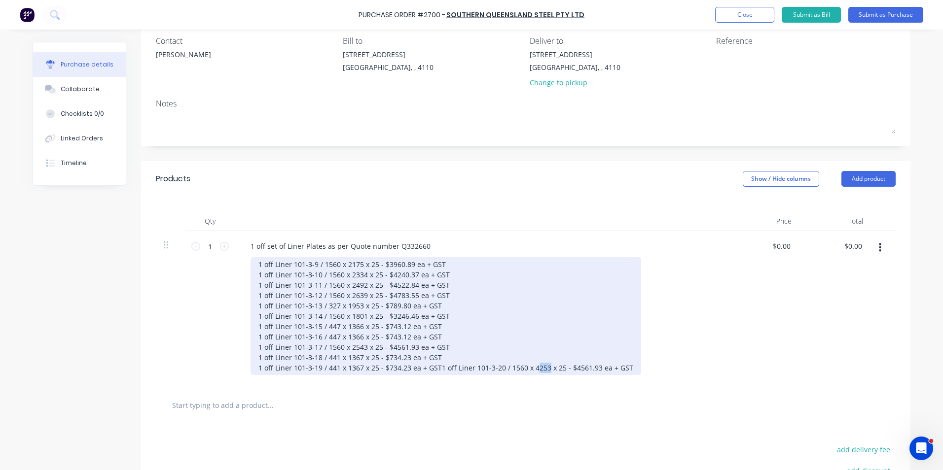
drag, startPoint x: 346, startPoint y: 378, endPoint x: 360, endPoint y: 378, distance: 14.3
click at [360, 375] on div "1 off Liner 101-3-9 / 1560 x 2175 x 25 - $3960.89 ea + GST 1 off Liner 101-3-10…" at bounding box center [445, 316] width 391 height 118
drag, startPoint x: 387, startPoint y: 379, endPoint x: 411, endPoint y: 379, distance: 24.2
click at [411, 375] on div "1 off Liner 101-3-9 / 1560 x 2175 x 25 - $3960.89 ea + GST 1 off Liner 101-3-10…" at bounding box center [444, 316] width 389 height 118
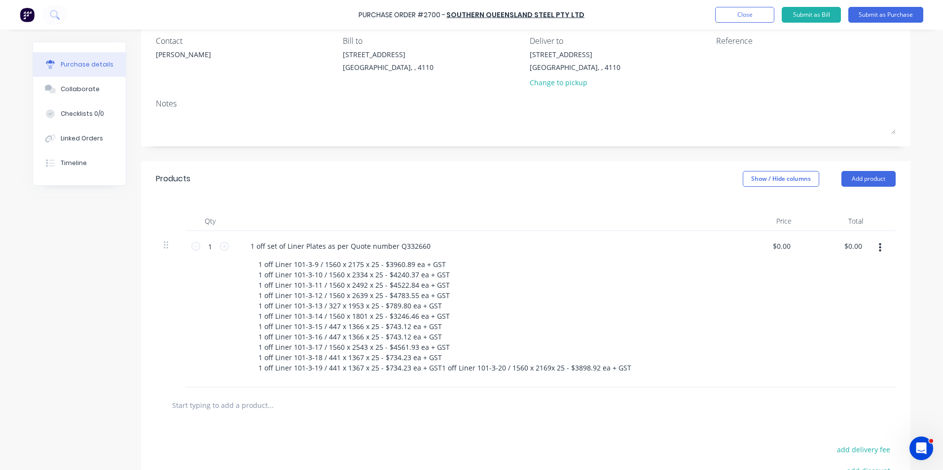
click at [489, 306] on div "1 off Liner 101-3-9 / 1560 x 2175 x 25 - $3960.89 ea + GST 1 off Liner 101-3-10…" at bounding box center [484, 316] width 469 height 118
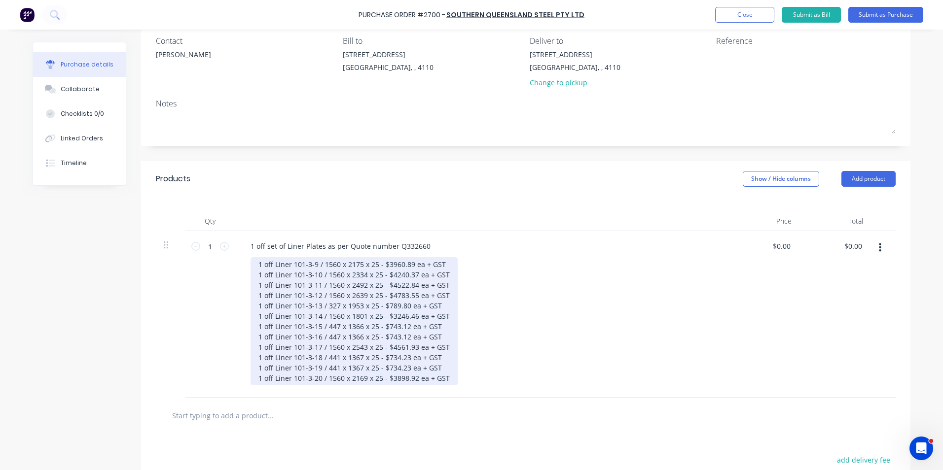
click at [444, 377] on div "1 off Liner 101-3-9 / 1560 x 2175 x 25 - $3960.89 ea + GST 1 off Liner 101-3-10…" at bounding box center [353, 321] width 207 height 128
drag, startPoint x: 254, startPoint y: 388, endPoint x: 340, endPoint y: 397, distance: 86.3
click at [340, 397] on div "1 off set of Liner Plates as per Quote number Q332660 1 off Liner 101-3-9 / 156…" at bounding box center [481, 319] width 493 height 177
click at [312, 389] on div "1 off Liner 101-3-9 / 1560 x 2175 x 25 - $3960.89 ea + GST 1 off Liner 101-3-10…" at bounding box center [353, 326] width 207 height 139
drag, startPoint x: 347, startPoint y: 389, endPoint x: 362, endPoint y: 389, distance: 14.8
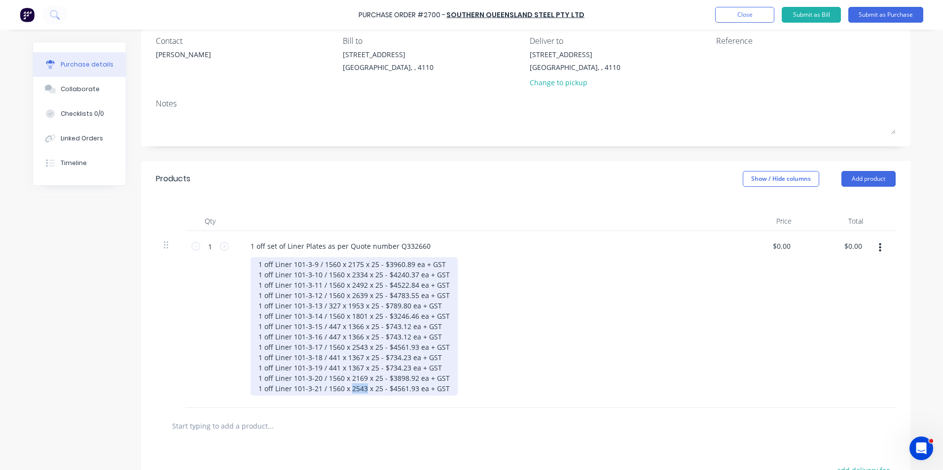
click at [362, 389] on div "1 off Liner 101-3-9 / 1560 x 2175 x 25 - $3960.89 ea + GST 1 off Liner 101-3-10…" at bounding box center [353, 326] width 207 height 139
click at [388, 390] on div "1 off Liner 101-3-9 / 1560 x 2175 x 25 - $3960.89 ea + GST 1 off Liner 101-3-10…" at bounding box center [353, 326] width 207 height 139
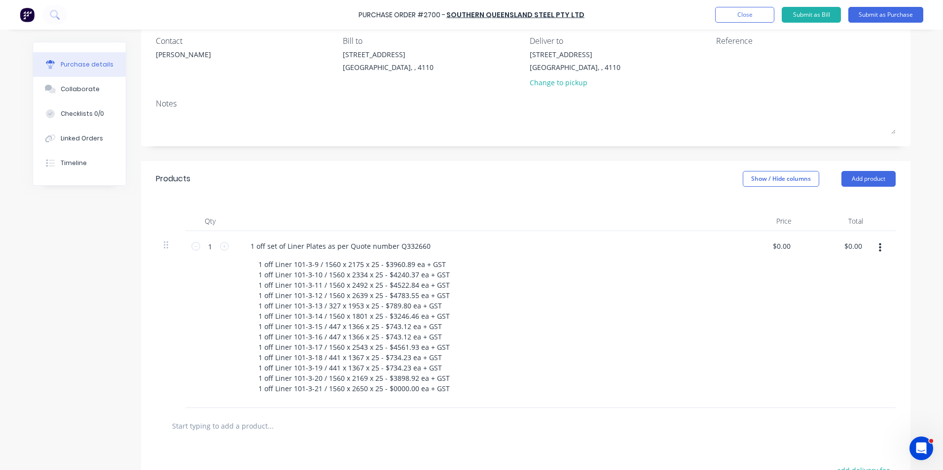
click at [519, 327] on div "1 off Liner 101-3-9 / 1560 x 2175 x 25 - $3960.89 ea + GST 1 off Liner 101-3-10…" at bounding box center [484, 326] width 469 height 139
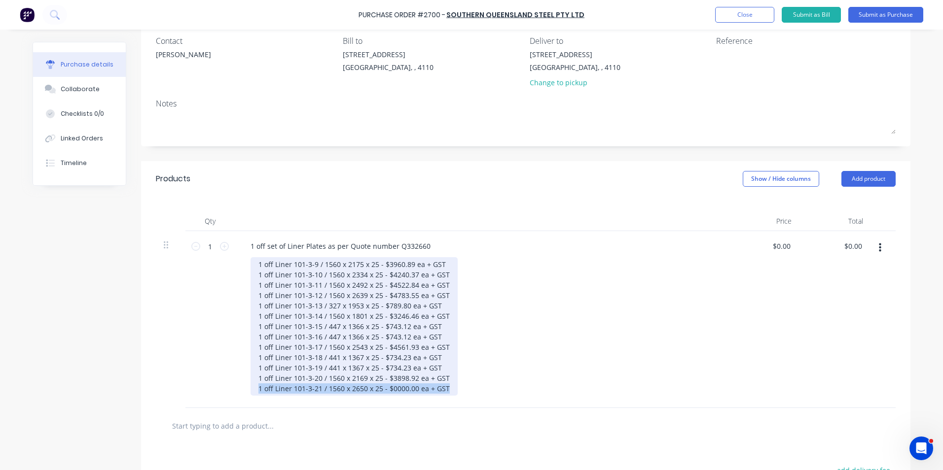
drag, startPoint x: 253, startPoint y: 389, endPoint x: 443, endPoint y: 394, distance: 189.4
click at [443, 394] on div "1 off Liner 101-3-9 / 1560 x 2175 x 25 - $3960.89 ea + GST 1 off Liner 101-3-10…" at bounding box center [353, 326] width 207 height 139
copy div "1 off Liner 101-3-21 / 1560 x 2650 x 25 - $0000.00 ea + GST"
click at [443, 390] on div "1 off Liner 101-3-9 / 1560 x 2175 x 25 - $3960.89 ea + GST 1 off Liner 101-3-10…" at bounding box center [353, 326] width 207 height 139
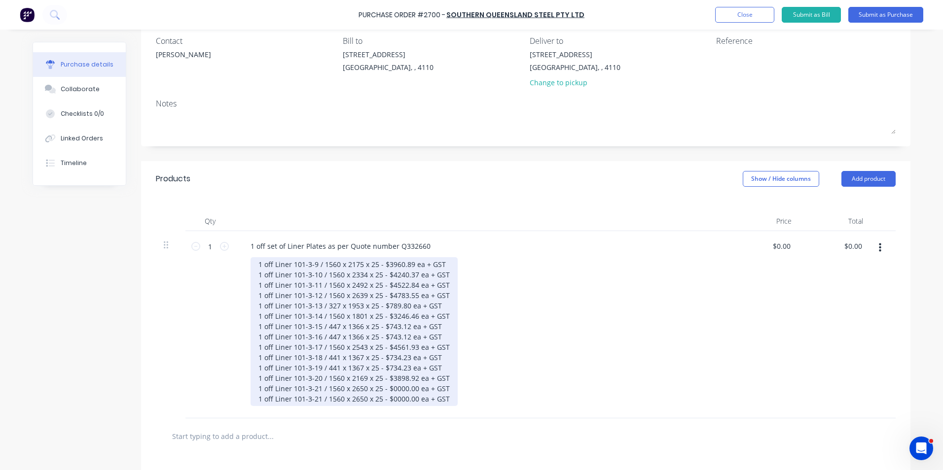
click at [316, 400] on div "1 off Liner 101-3-9 / 1560 x 2175 x 25 - $3960.89 ea + GST 1 off Liner 101-3-10…" at bounding box center [353, 331] width 207 height 149
drag, startPoint x: 350, startPoint y: 398, endPoint x: 361, endPoint y: 399, distance: 11.4
click at [361, 399] on div "1 off Liner 101-3-9 / 1560 x 2175 x 25 - $3960.89 ea + GST 1 off Liner 101-3-10…" at bounding box center [353, 331] width 207 height 149
drag, startPoint x: 387, startPoint y: 399, endPoint x: 411, endPoint y: 400, distance: 24.2
click at [411, 400] on div "1 off Liner 101-3-9 / 1560 x 2175 x 25 - $3960.89 ea + GST 1 off Liner 101-3-10…" at bounding box center [353, 331] width 207 height 149
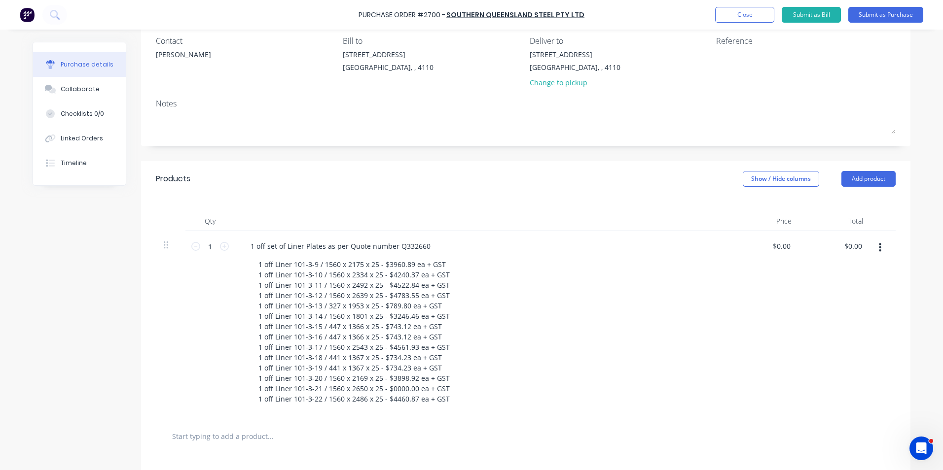
click at [544, 306] on div "1 off Liner 101-3-9 / 1560 x 2175 x 25 - $3960.89 ea + GST 1 off Liner 101-3-10…" at bounding box center [484, 331] width 469 height 149
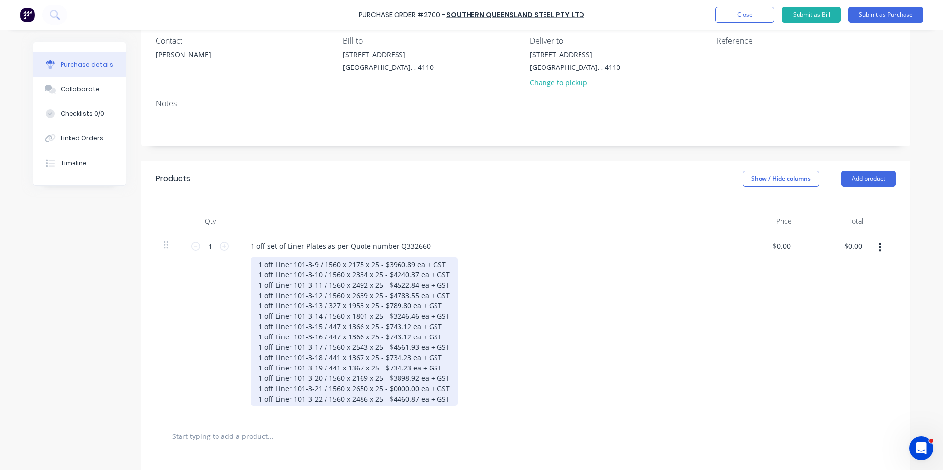
click at [442, 398] on div "1 off Liner 101-3-9 / 1560 x 2175 x 25 - $3960.89 ea + GST 1 off Liner 101-3-10…" at bounding box center [353, 331] width 207 height 149
click at [314, 409] on div "1 off Liner 101-3-9 / 1560 x 2175 x 25 - $3960.89 ea + GST 1 off Liner 101-3-10…" at bounding box center [353, 336] width 207 height 159
drag, startPoint x: 351, startPoint y: 411, endPoint x: 361, endPoint y: 412, distance: 10.4
click at [361, 412] on div "1 off Liner 101-3-9 / 1560 x 2175 x 25 - $3960.89 ea + GST 1 off Liner 101-3-10…" at bounding box center [353, 336] width 207 height 159
click at [354, 412] on div "1 off Liner 101-3-9 / 1560 x 2175 x 25 - $3960.89 ea + GST 1 off Liner 101-3-10…" at bounding box center [355, 336] width 211 height 159
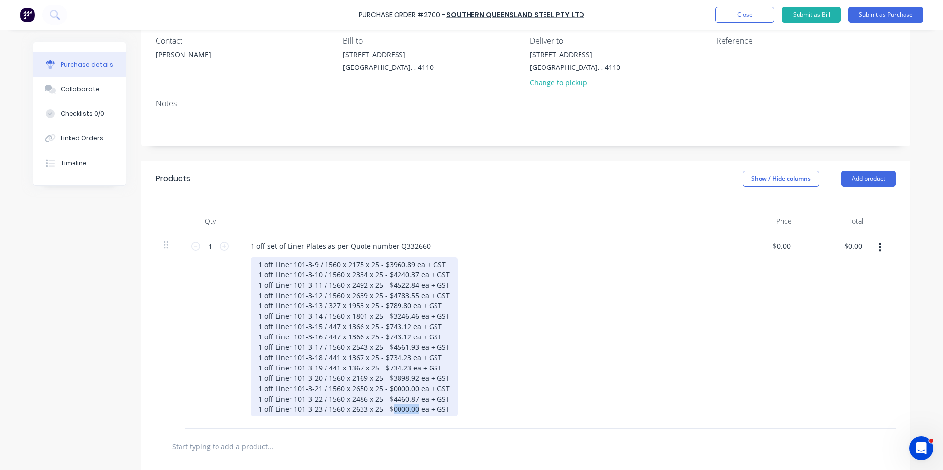
drag, startPoint x: 387, startPoint y: 408, endPoint x: 412, endPoint y: 409, distance: 25.2
click at [412, 409] on div "1 off Liner 101-3-9 / 1560 x 2175 x 25 - $3960.89 ea + GST 1 off Liner 101-3-10…" at bounding box center [353, 336] width 207 height 159
click at [444, 412] on div "1 off Liner 101-3-9 / 1560 x 2175 x 25 - $3960.89 ea + GST 1 off Liner 101-3-10…" at bounding box center [353, 336] width 207 height 159
click at [314, 423] on div "1 off Liner 101-3-9 / 1560 x 2175 x 25 - $3960.89 ea + GST 1 off Liner 101-3-10…" at bounding box center [353, 342] width 207 height 170
click at [324, 420] on div "1 off Liner 101-3-9 / 1560 x 2175 x 25 - $3960.89 ea + GST 1 off Liner 101-3-10…" at bounding box center [353, 342] width 207 height 170
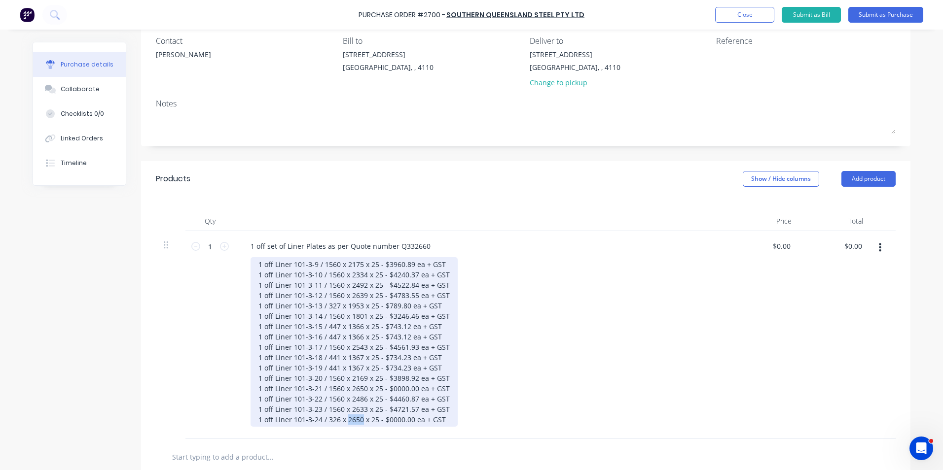
drag, startPoint x: 343, startPoint y: 420, endPoint x: 358, endPoint y: 421, distance: 14.8
click at [358, 421] on div "1 off Liner 101-3-9 / 1560 x 2175 x 25 - $3960.89 ea + GST 1 off Liner 101-3-10…" at bounding box center [353, 342] width 207 height 170
drag, startPoint x: 384, startPoint y: 421, endPoint x: 407, endPoint y: 420, distance: 22.7
click at [407, 420] on div "1 off Liner 101-3-9 / 1560 x 2175 x 25 - $3960.89 ea + GST 1 off Liner 101-3-10…" at bounding box center [353, 342] width 207 height 170
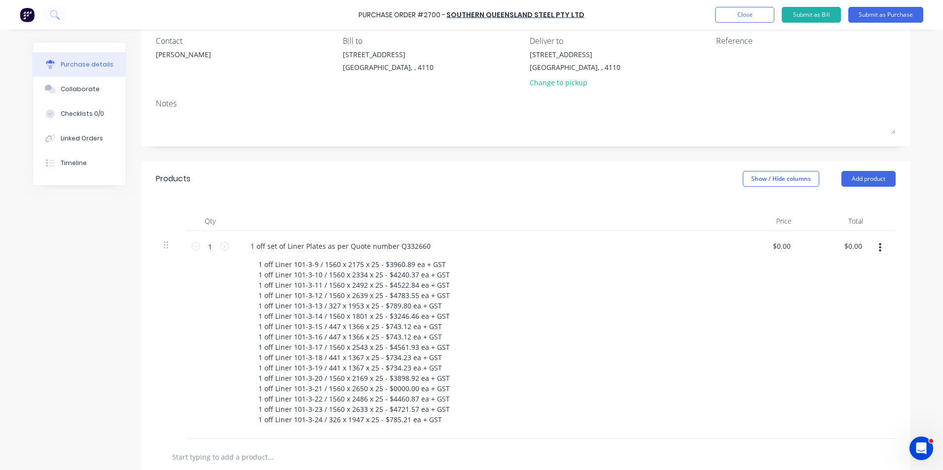
click at [498, 350] on div "1 off Liner 101-3-9 / 1560 x 2175 x 25 - $3960.89 ea + GST 1 off Liner 101-3-10…" at bounding box center [484, 342] width 469 height 170
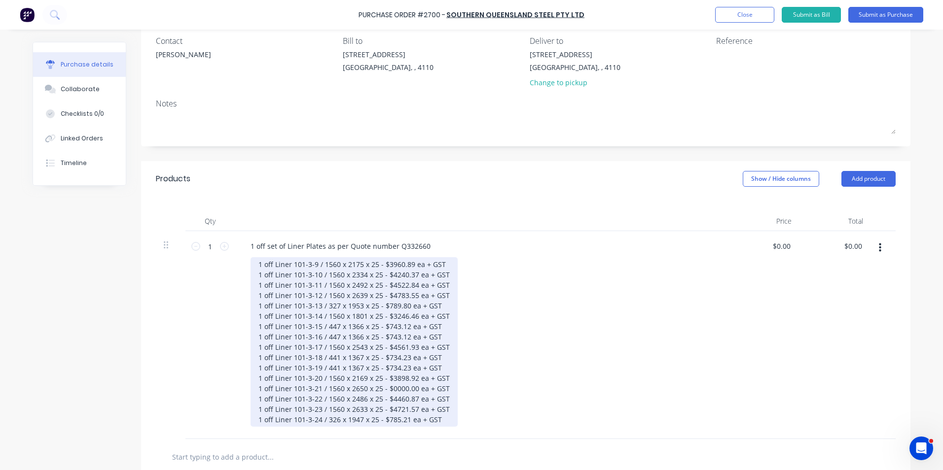
click at [436, 422] on div "1 off Liner 101-3-9 / 1560 x 2175 x 25 - $3960.89 ea + GST 1 off Liner 101-3-10…" at bounding box center [353, 342] width 207 height 170
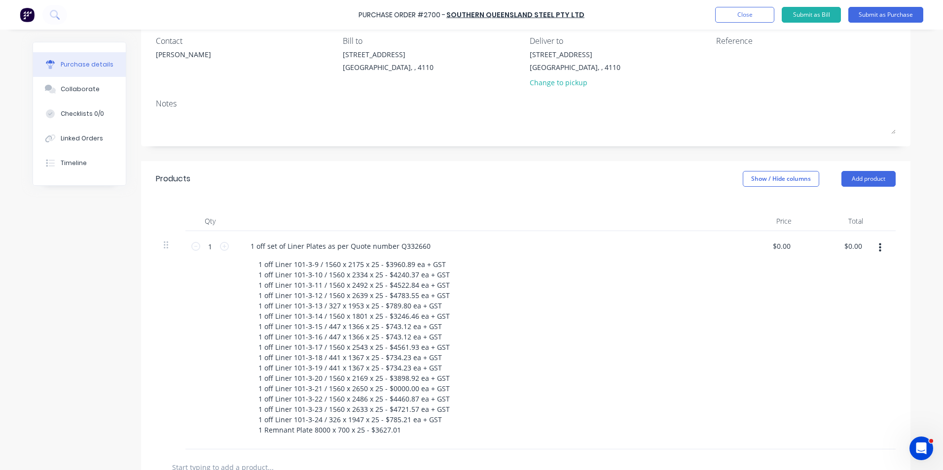
click at [539, 309] on div "1 off Liner 101-3-9 / 1560 x 2175 x 25 - $3960.89 ea + GST 1 off Liner 101-3-10…" at bounding box center [484, 347] width 469 height 180
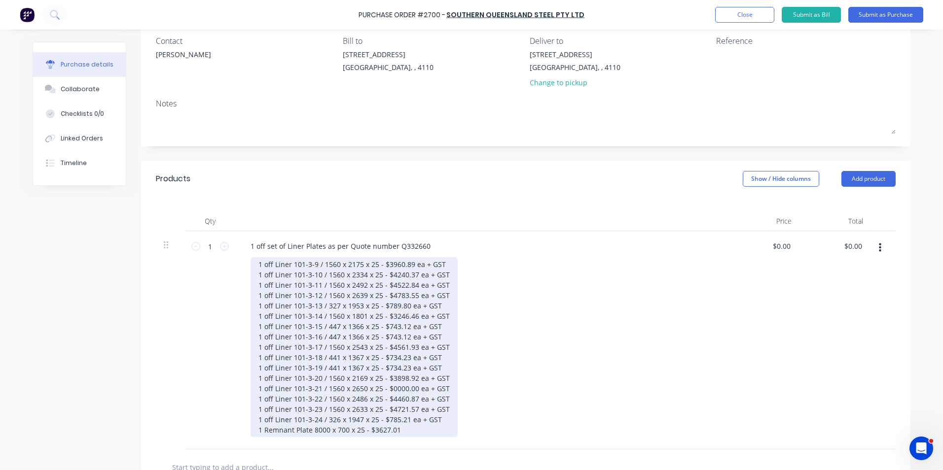
click at [398, 429] on div "1 off Liner 101-3-9 / 1560 x 2175 x 25 - $3960.89 ea + GST 1 off Liner 101-3-10…" at bounding box center [353, 347] width 207 height 180
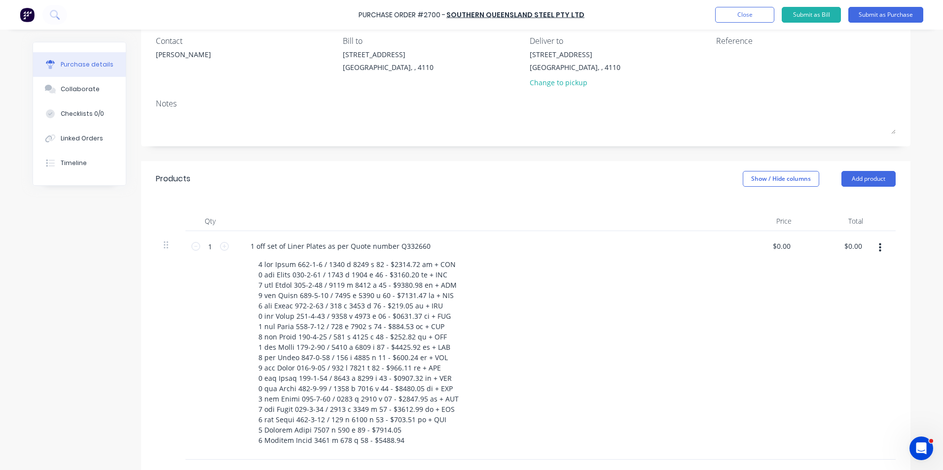
click at [504, 433] on div at bounding box center [484, 352] width 469 height 190
drag, startPoint x: 774, startPoint y: 246, endPoint x: 796, endPoint y: 247, distance: 21.7
click at [796, 247] on div "1 1 1 off set of Liner Plates as per Quote number Q332660 0.00 0.00 $0.00 $0.00" at bounding box center [526, 345] width 740 height 229
type input "$0.00"
click at [583, 342] on div at bounding box center [484, 352] width 469 height 190
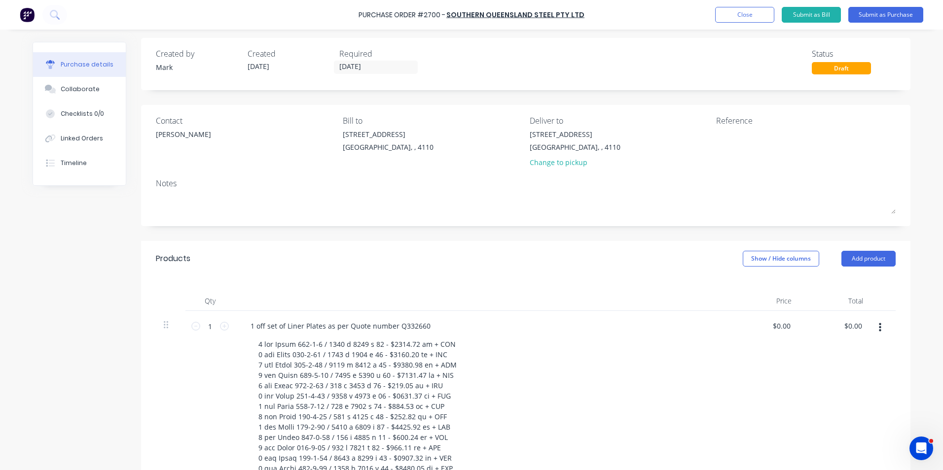
scroll to position [0, 0]
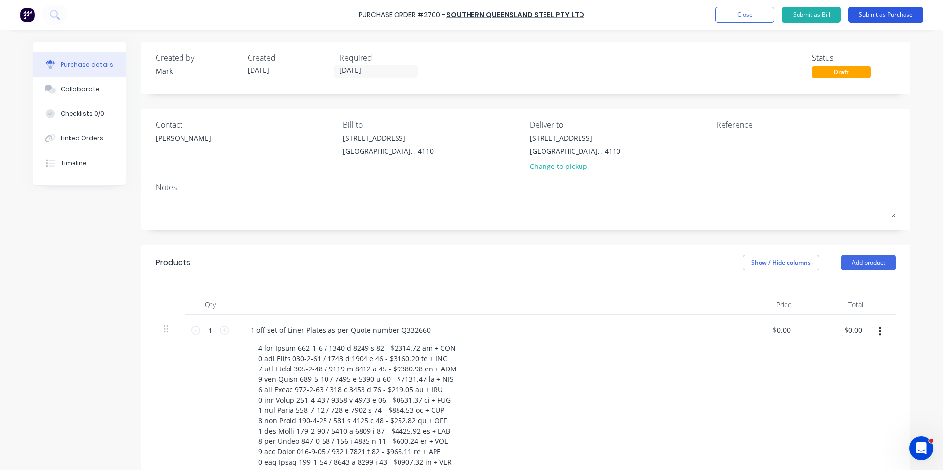
click at [877, 11] on button "Submit as Purchase" at bounding box center [885, 15] width 75 height 16
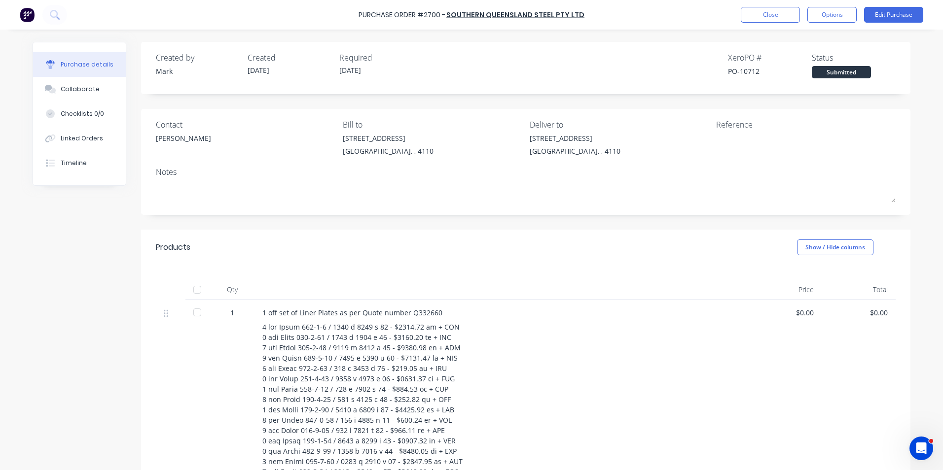
click at [604, 257] on div "Products Show / Hide columns" at bounding box center [525, 248] width 769 height 36
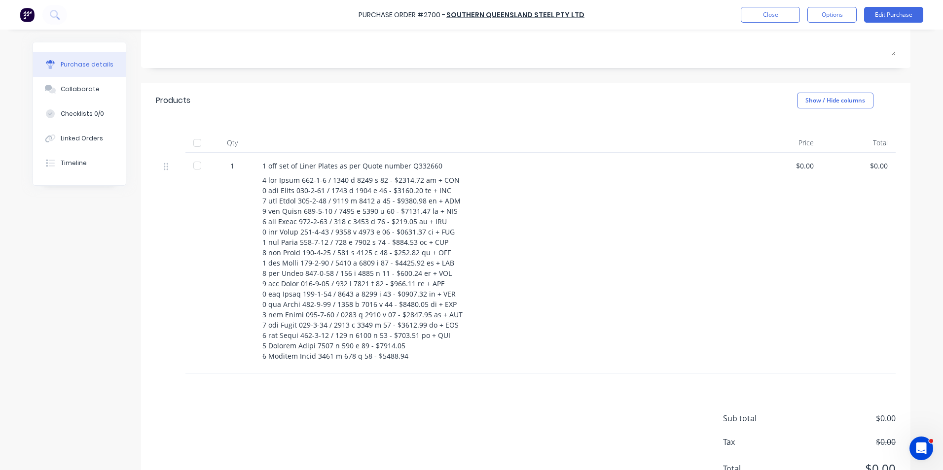
scroll to position [148, 0]
